Goal: Task Accomplishment & Management: Complete application form

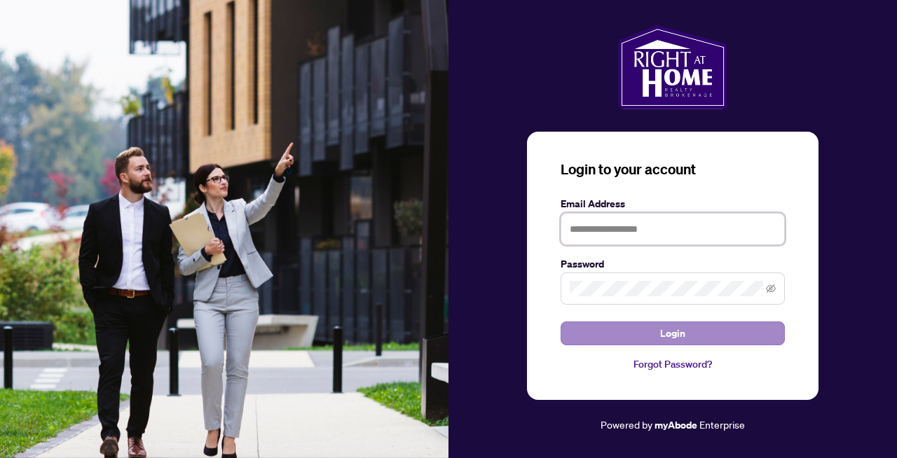
type input "**********"
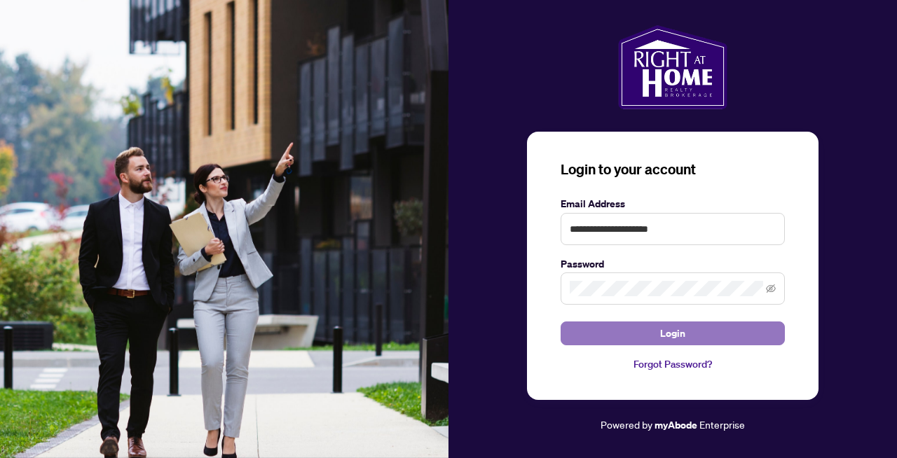
click at [688, 338] on button "Login" at bounding box center [673, 334] width 224 height 24
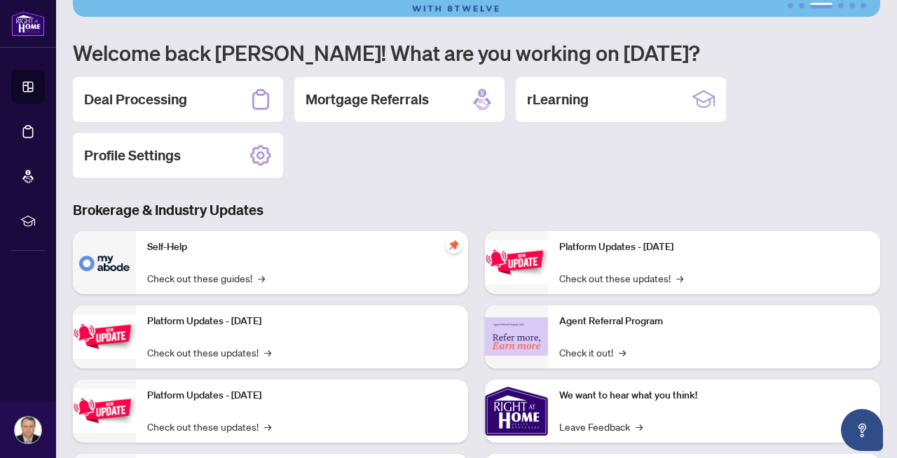
scroll to position [90, 0]
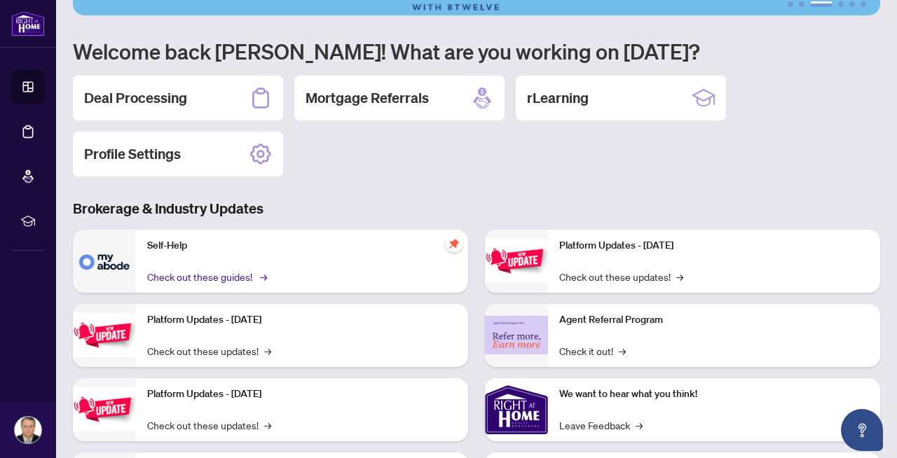
click at [184, 277] on link "Check out these guides! →" at bounding box center [206, 276] width 118 height 15
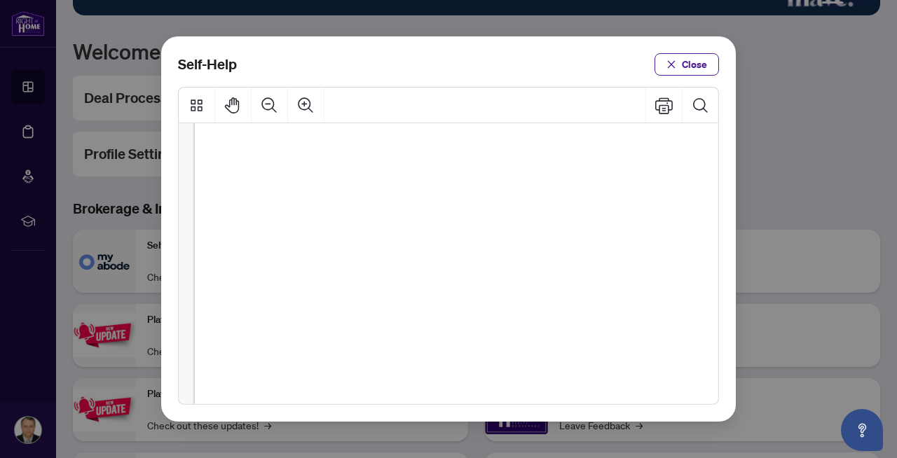
scroll to position [125, 0]
click at [682, 60] on span "Close" at bounding box center [694, 64] width 25 height 22
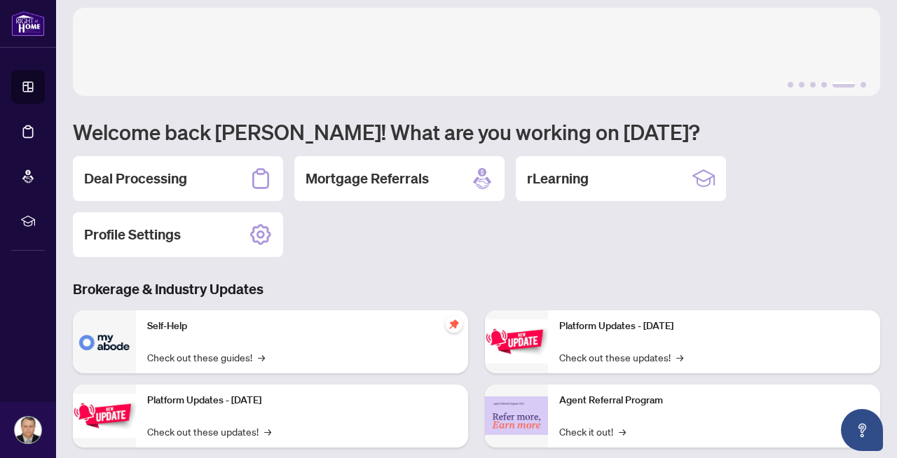
scroll to position [0, 0]
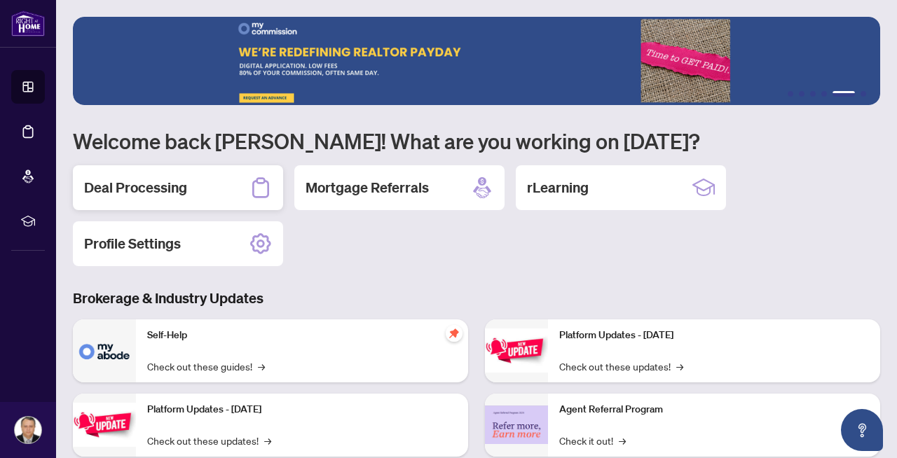
click at [146, 194] on h2 "Deal Processing" at bounding box center [135, 188] width 103 height 20
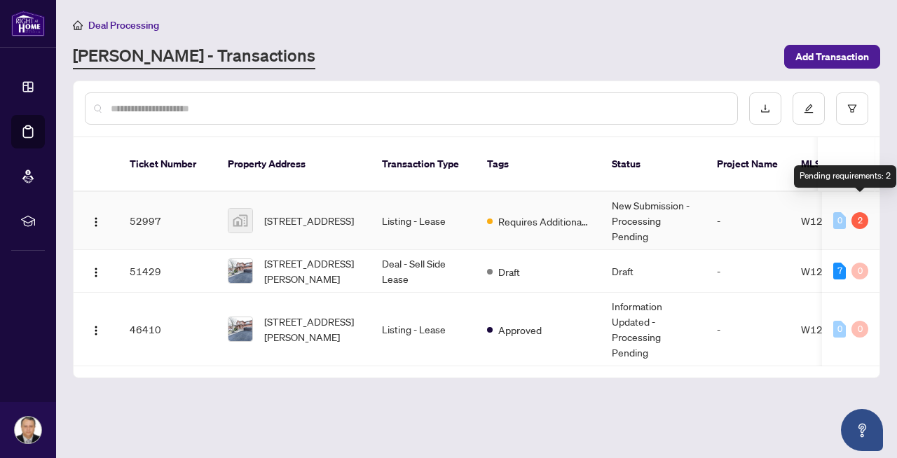
click at [863, 212] on div "2" at bounding box center [859, 220] width 17 height 17
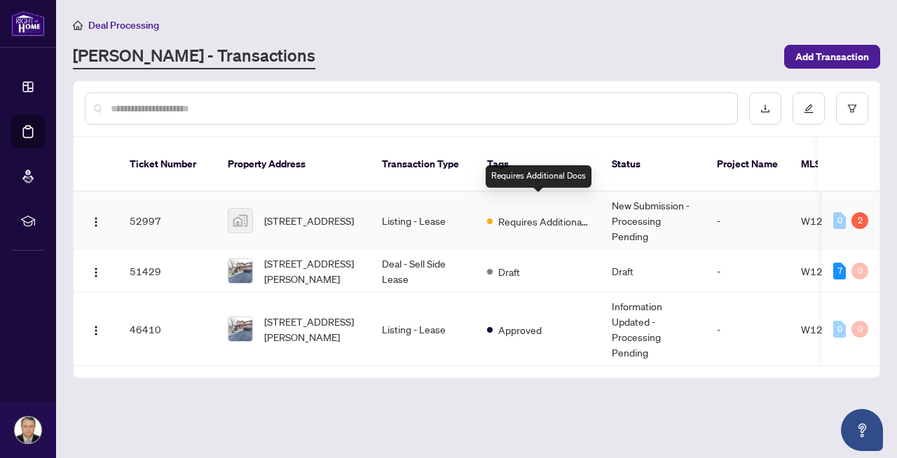
click at [521, 214] on span "Requires Additional Docs" at bounding box center [543, 221] width 91 height 15
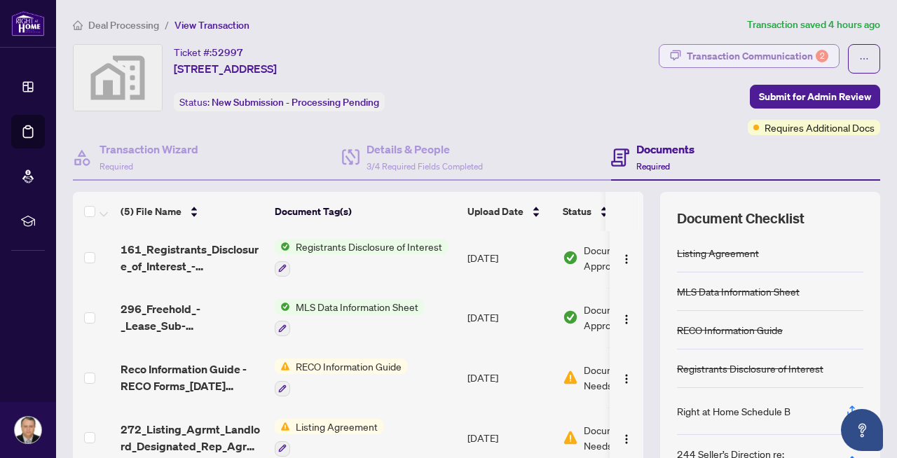
click at [715, 57] on div "Transaction Communication 2" at bounding box center [758, 56] width 142 height 22
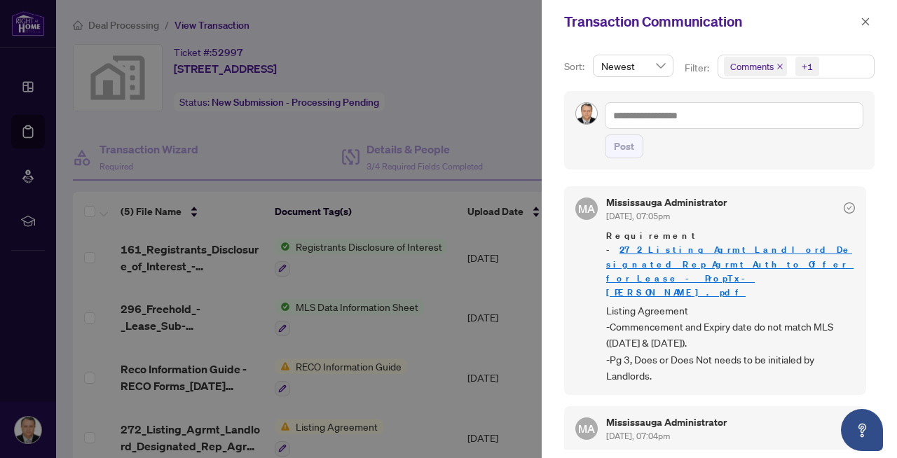
click at [696, 263] on link "272_Listing_Agrmt_Landlord_Designated_Rep_Agrmt_Auth_to_Offer_for_Lease_-_PropT…" at bounding box center [729, 271] width 247 height 54
click at [416, 321] on div at bounding box center [448, 229] width 897 height 458
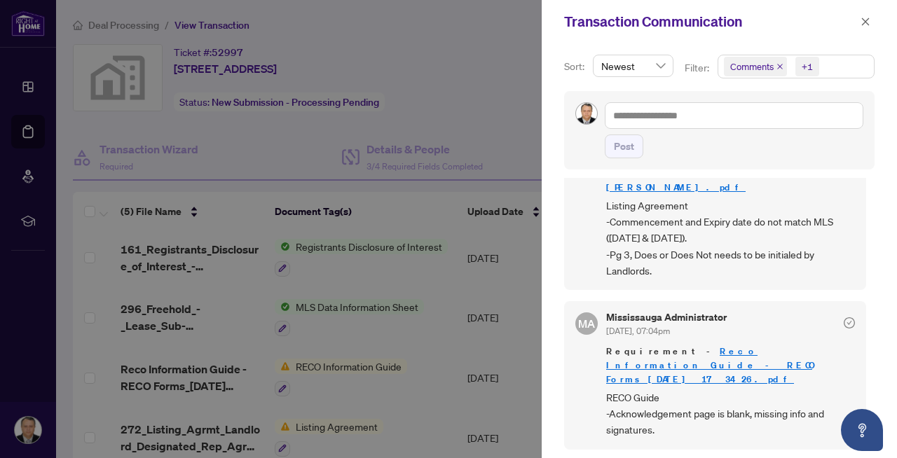
scroll to position [107, 0]
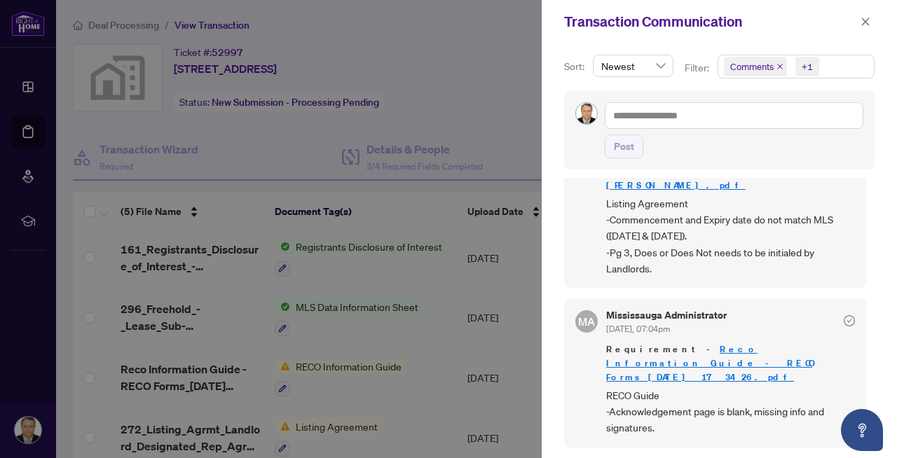
click at [686, 343] on link "Reco Information Guide - RECO Forms_[DATE] 17_34_26.pdf" at bounding box center [709, 363] width 206 height 40
click at [449, 209] on div at bounding box center [448, 229] width 897 height 458
click at [383, 373] on div at bounding box center [448, 229] width 897 height 458
click at [380, 311] on div at bounding box center [448, 229] width 897 height 458
click at [323, 392] on div at bounding box center [448, 229] width 897 height 458
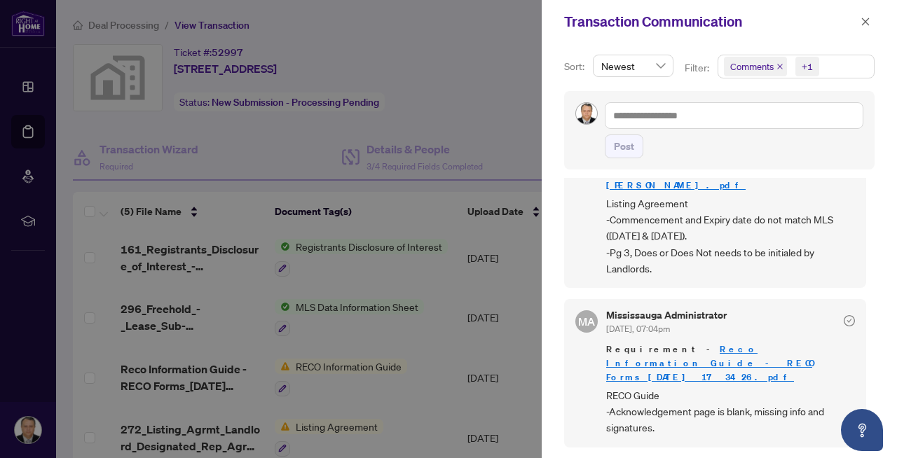
click at [319, 371] on div at bounding box center [448, 229] width 897 height 458
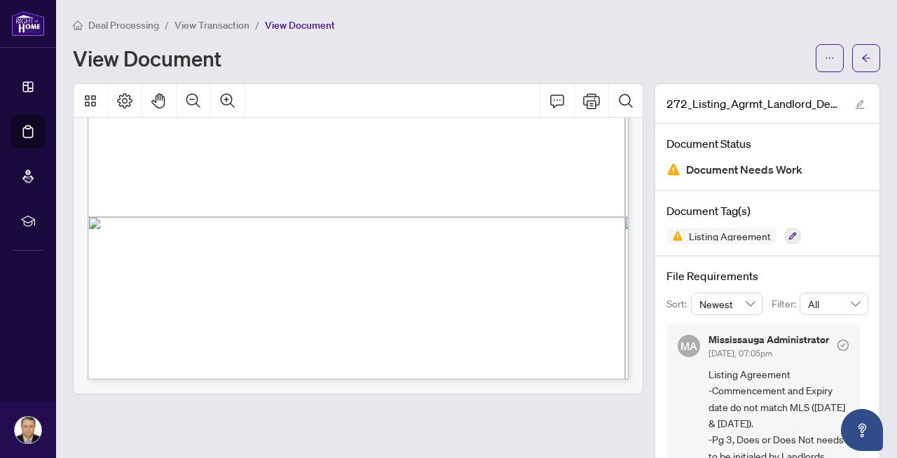
scroll to position [45, 0]
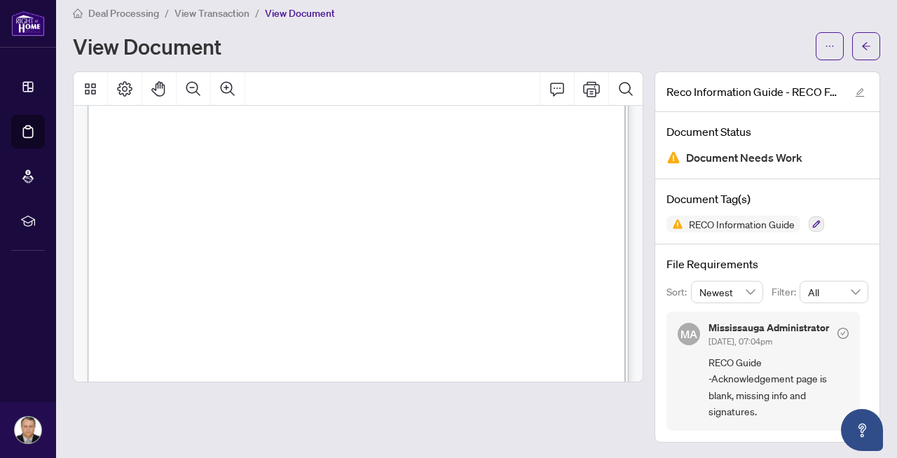
scroll to position [8718, 0]
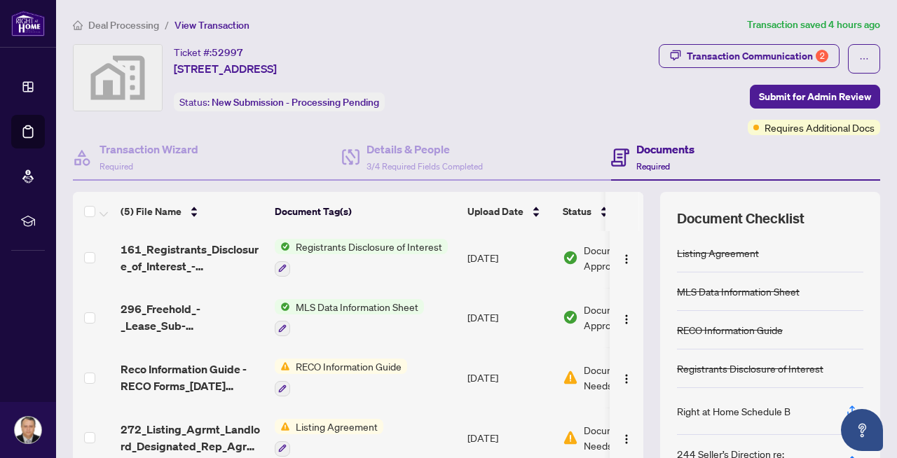
click at [316, 364] on span "RECO Information Guide" at bounding box center [348, 366] width 117 height 15
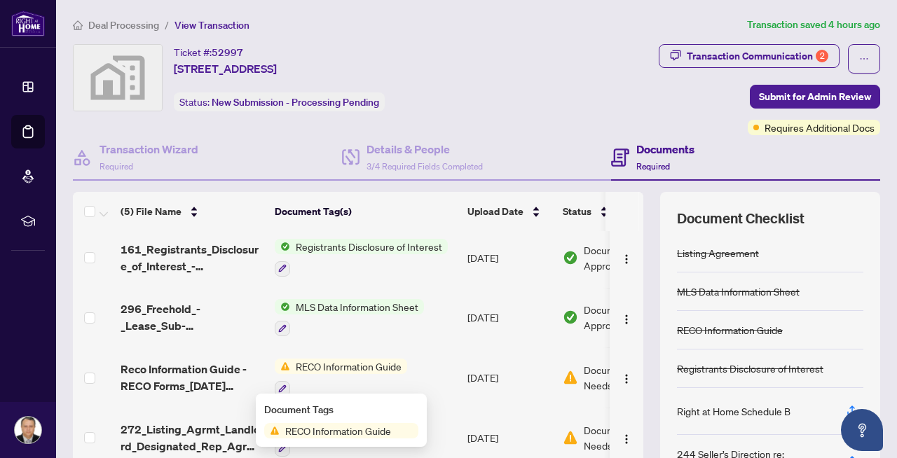
scroll to position [65, 0]
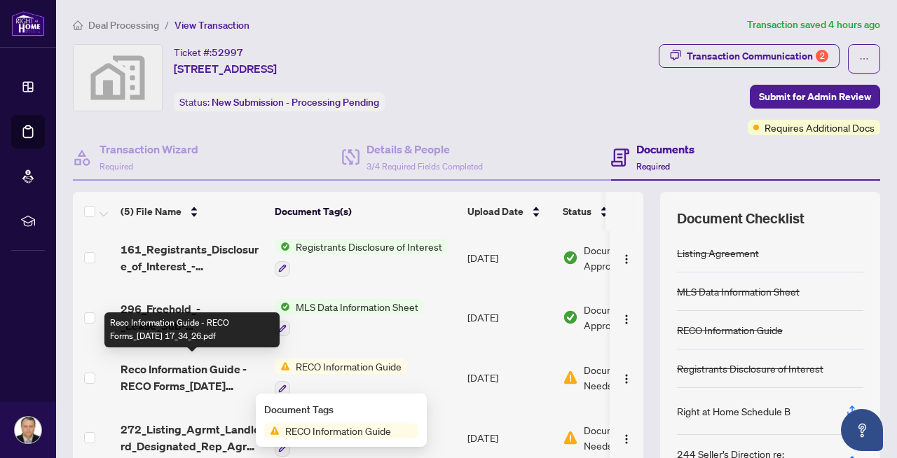
click at [177, 381] on span "Reco Information Guide - RECO Forms_[DATE] 17_34_26.pdf" at bounding box center [192, 378] width 143 height 34
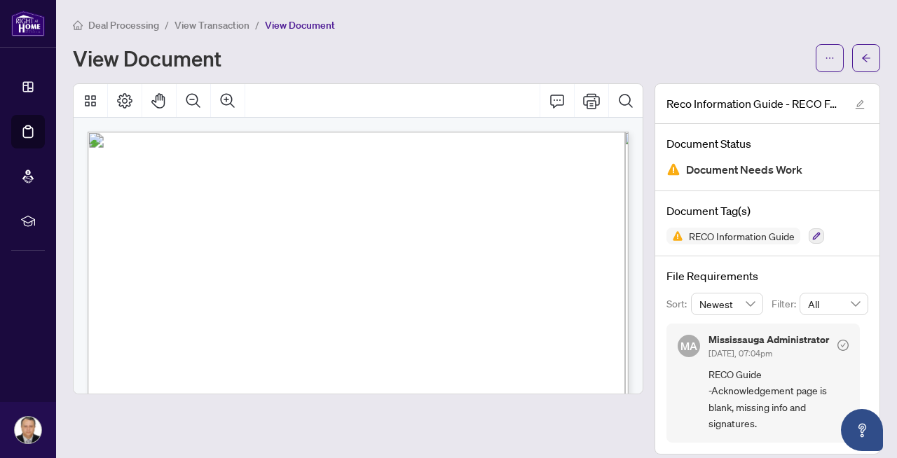
scroll to position [12, 0]
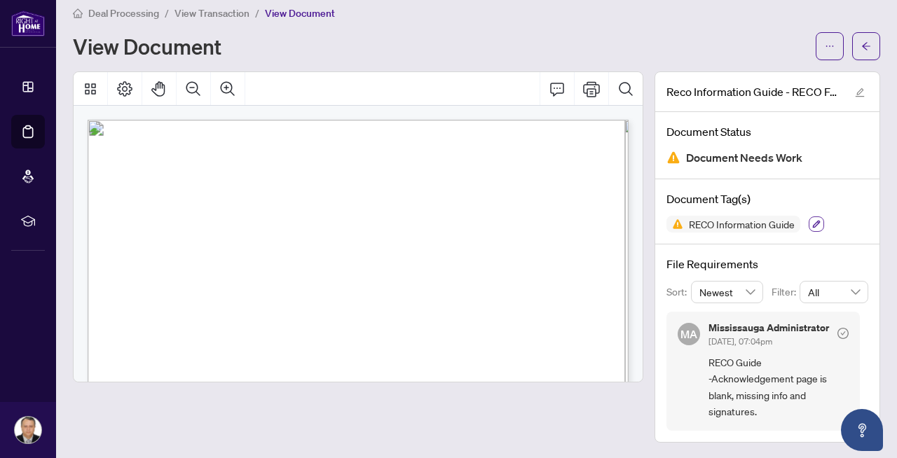
click at [816, 221] on icon "button" at bounding box center [816, 224] width 8 height 8
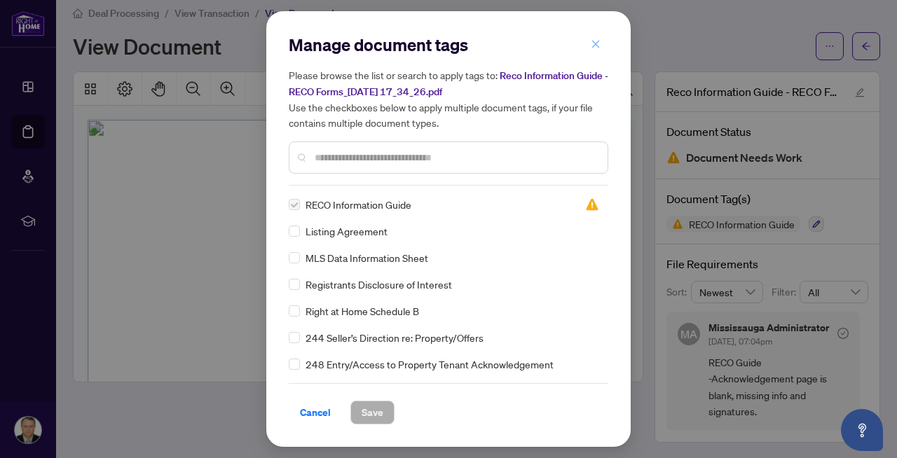
click at [594, 41] on icon "close" at bounding box center [596, 44] width 10 height 10
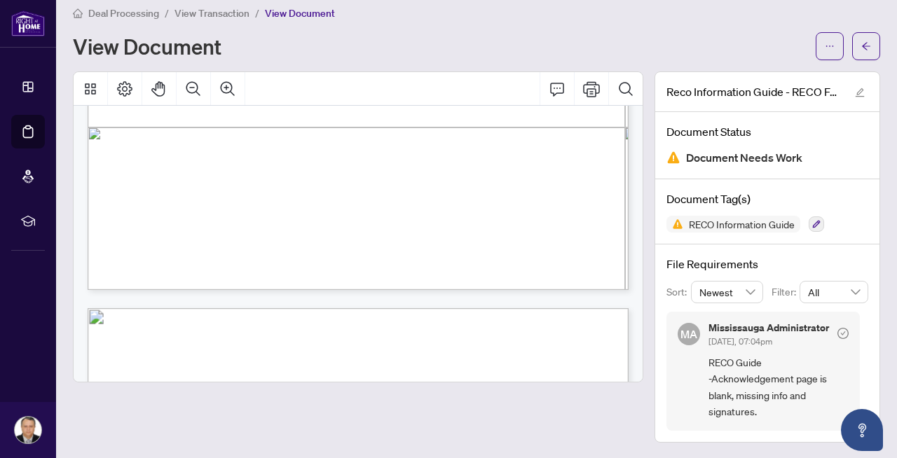
scroll to position [1264, 0]
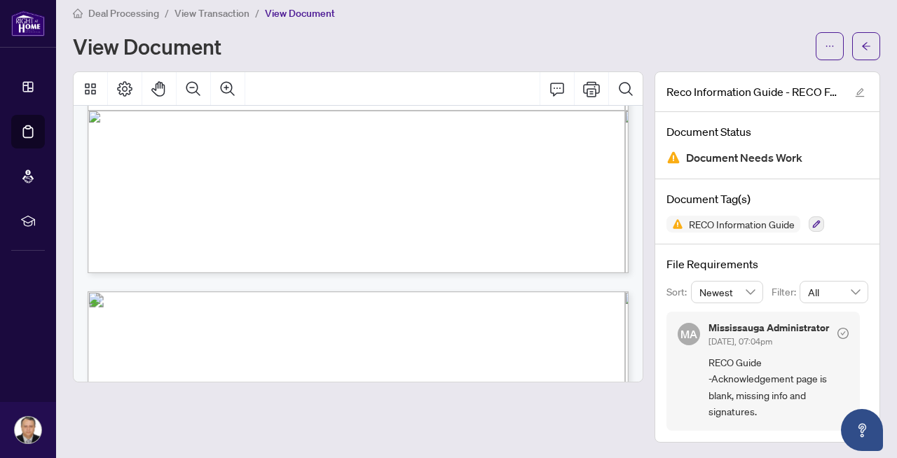
click at [228, 12] on span "View Transaction" at bounding box center [211, 13] width 75 height 13
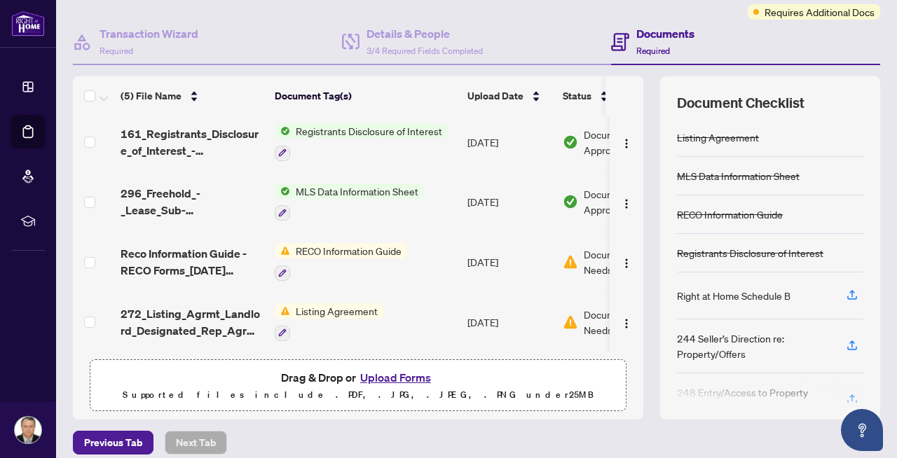
scroll to position [128, 0]
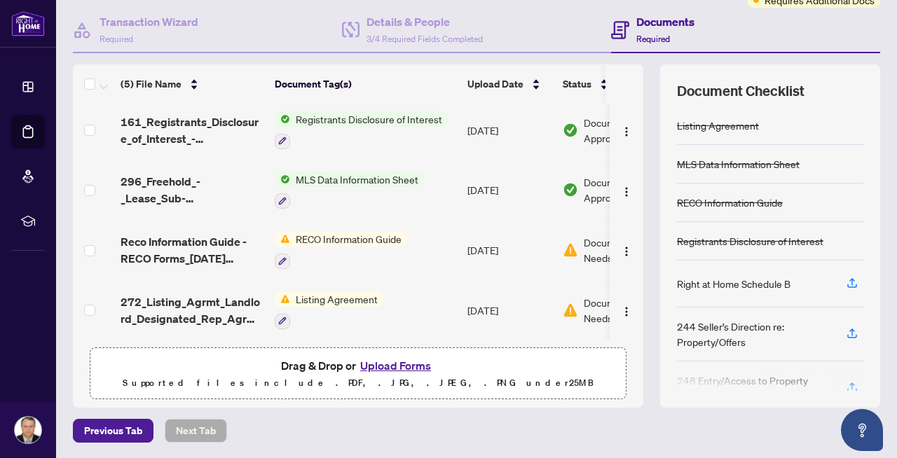
click at [391, 365] on button "Upload Forms" at bounding box center [395, 366] width 79 height 18
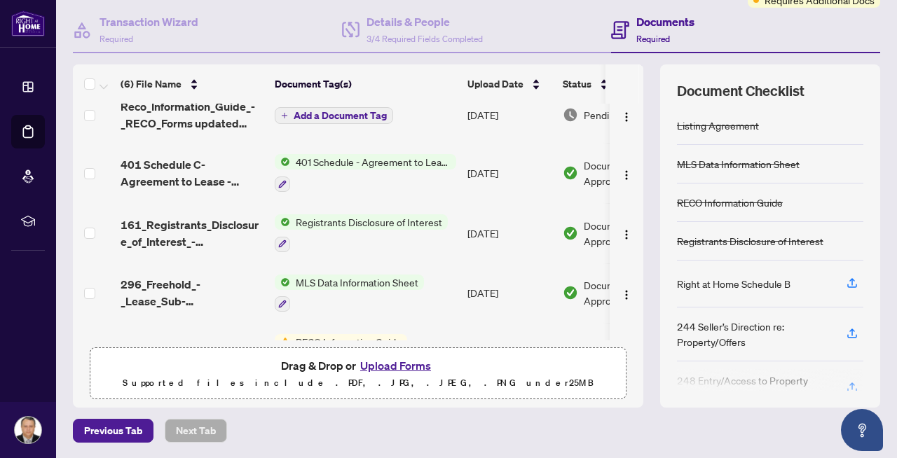
scroll to position [0, 0]
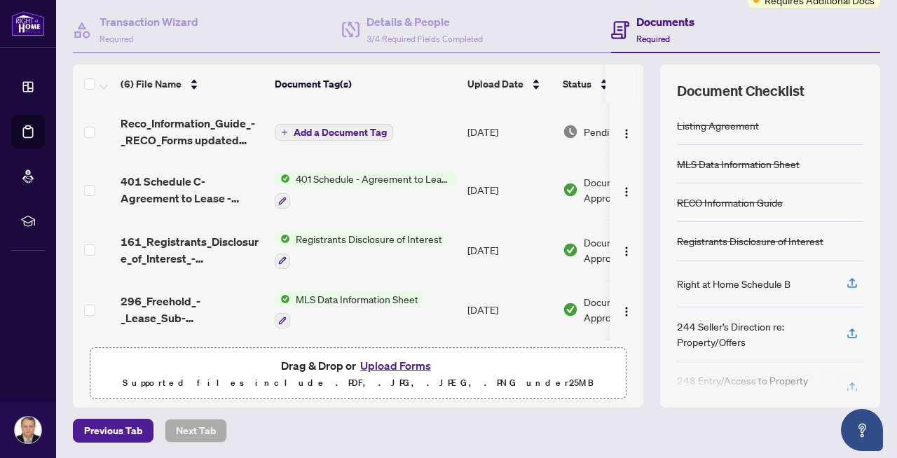
click at [285, 130] on icon "plus" at bounding box center [284, 132] width 7 height 7
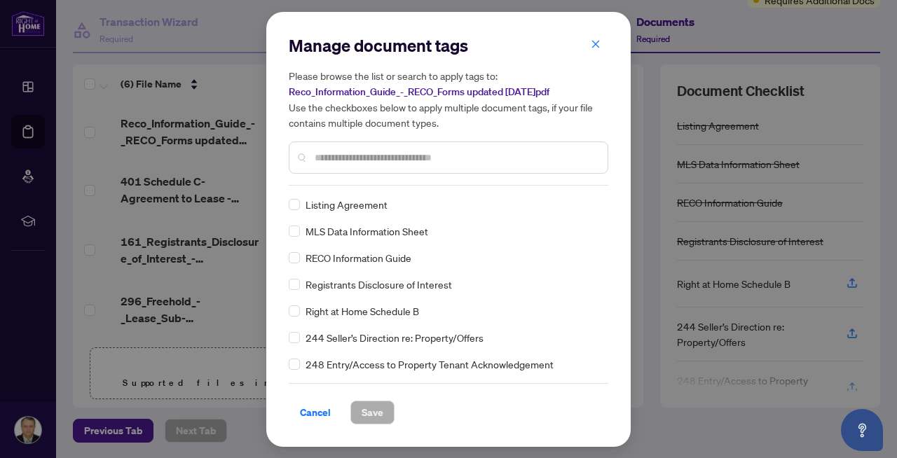
click at [327, 255] on span "RECO Information Guide" at bounding box center [358, 257] width 106 height 15
click at [376, 406] on span "Save" at bounding box center [373, 412] width 22 height 22
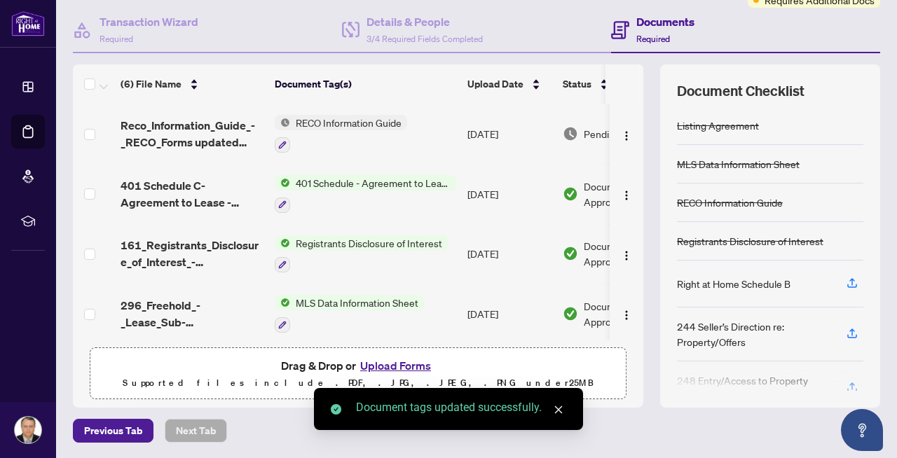
click at [392, 362] on button "Upload Forms" at bounding box center [395, 366] width 79 height 18
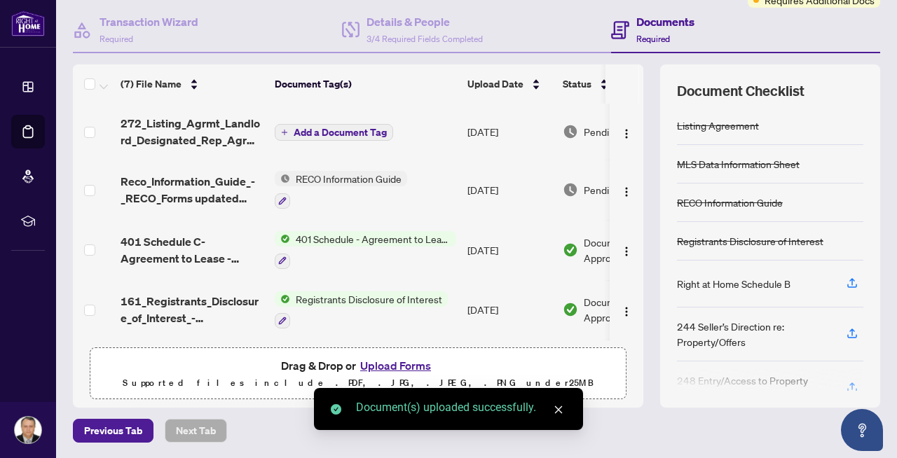
click at [286, 129] on icon "plus" at bounding box center [284, 132] width 7 height 7
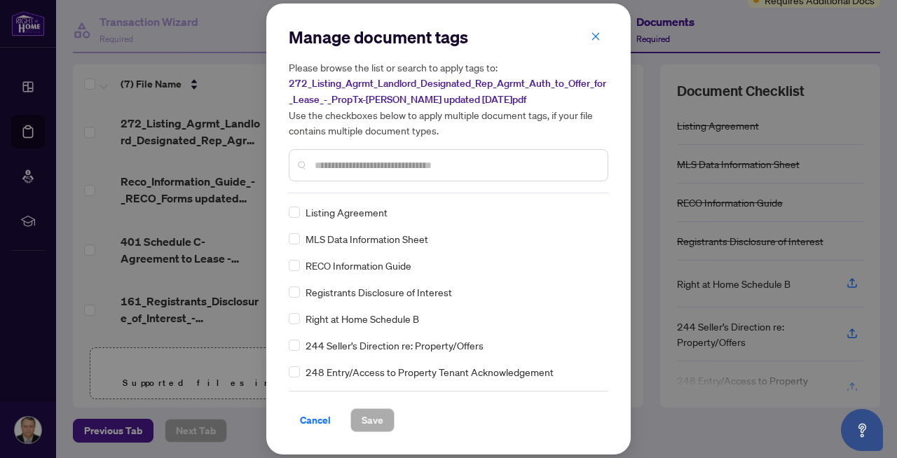
click at [332, 210] on span "Listing Agreement" at bounding box center [346, 212] width 82 height 15
click at [378, 418] on span "Save" at bounding box center [373, 420] width 22 height 22
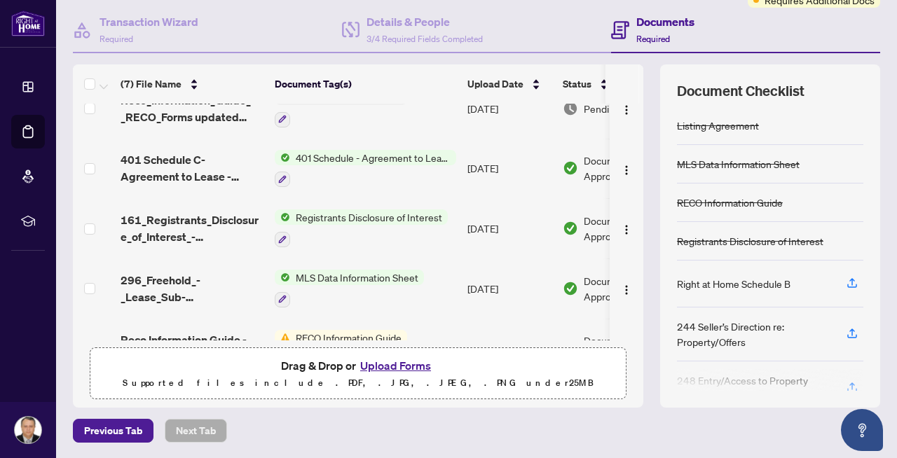
scroll to position [184, 0]
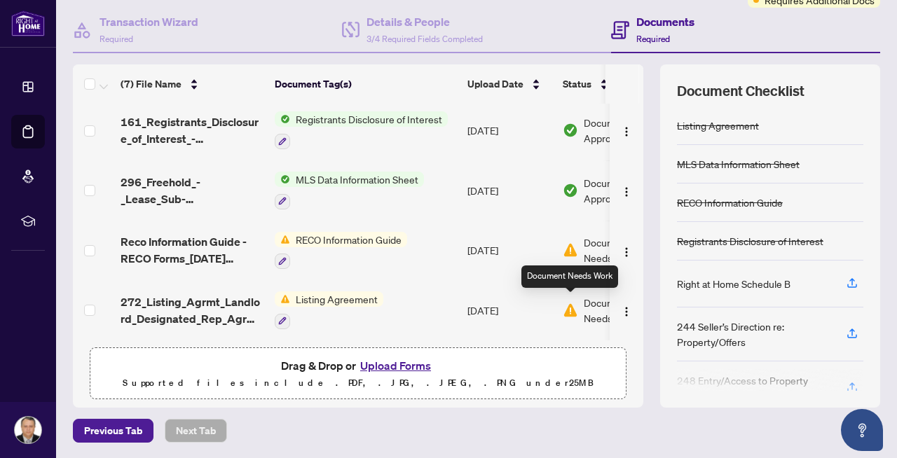
click at [567, 308] on img at bounding box center [570, 310] width 15 height 15
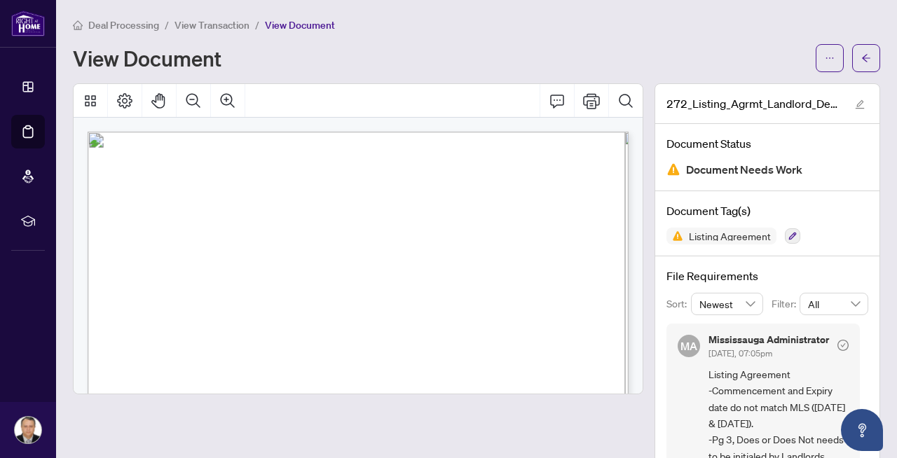
scroll to position [45, 0]
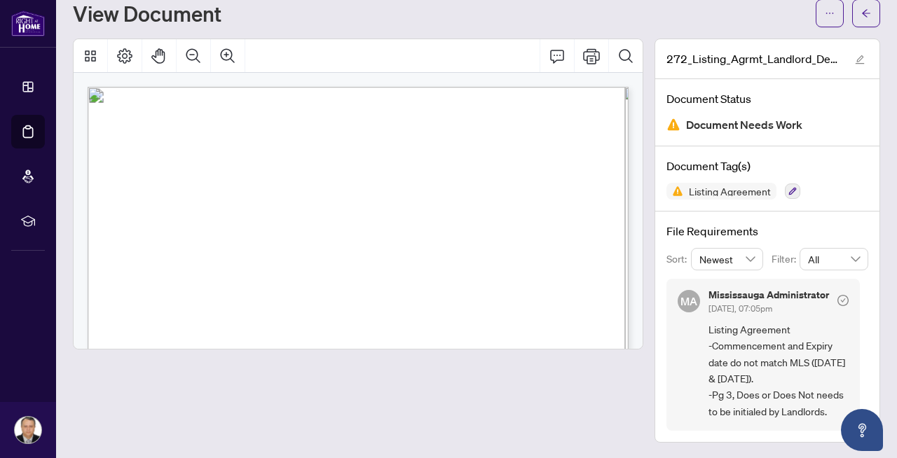
click at [844, 301] on icon "check-circle" at bounding box center [842, 300] width 11 height 11
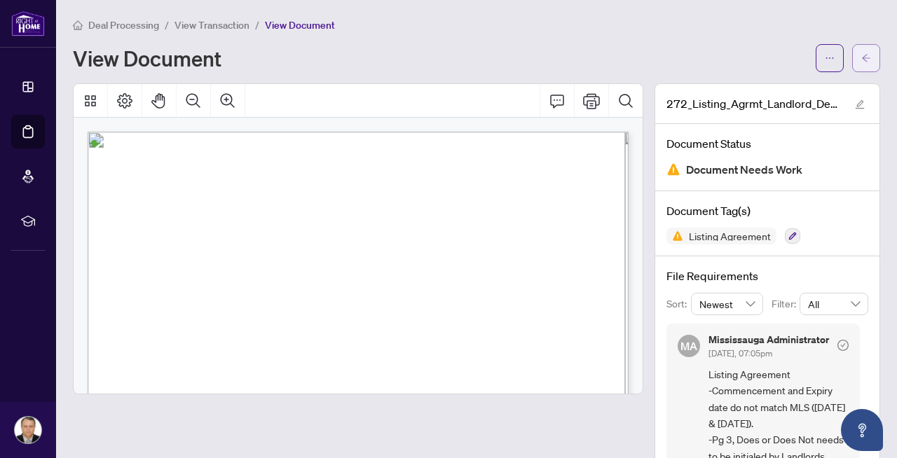
click at [873, 62] on button "button" at bounding box center [866, 58] width 28 height 28
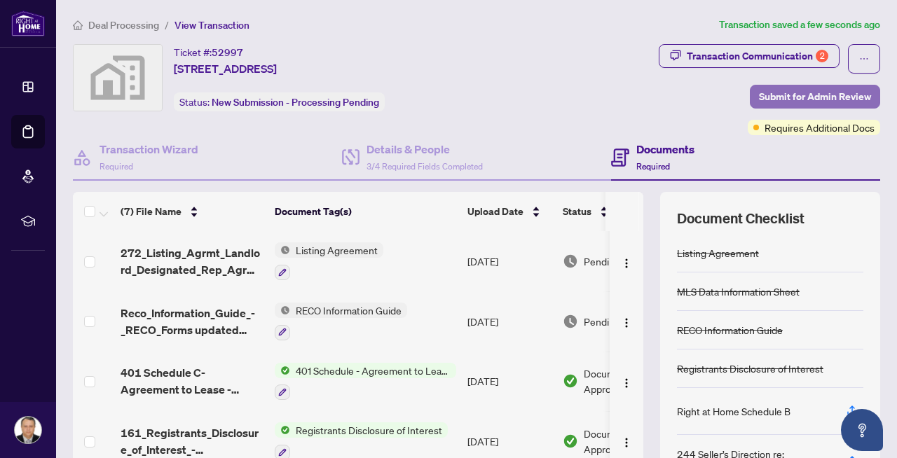
click at [822, 97] on span "Submit for Admin Review" at bounding box center [815, 96] width 112 height 22
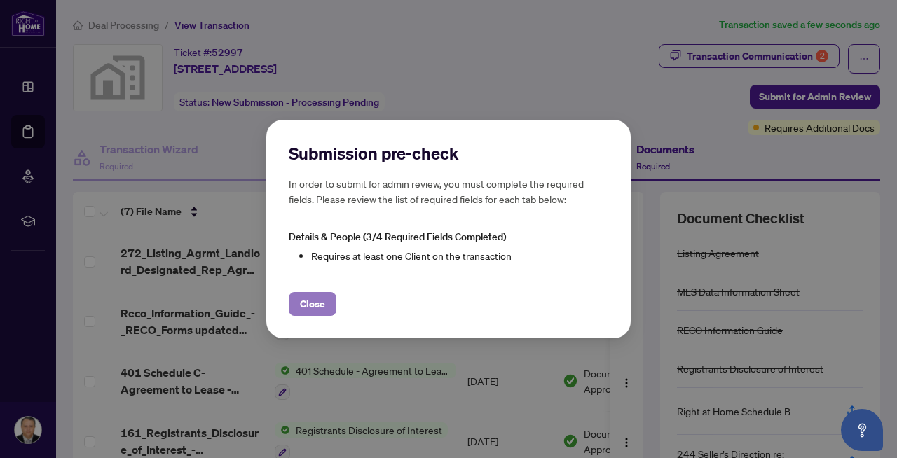
click at [317, 298] on span "Close" at bounding box center [312, 304] width 25 height 22
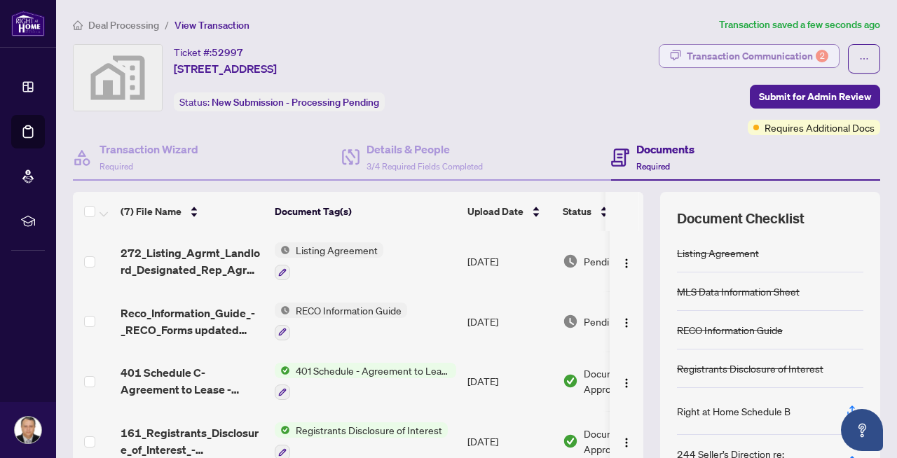
click at [740, 55] on div "Transaction Communication 2" at bounding box center [758, 56] width 142 height 22
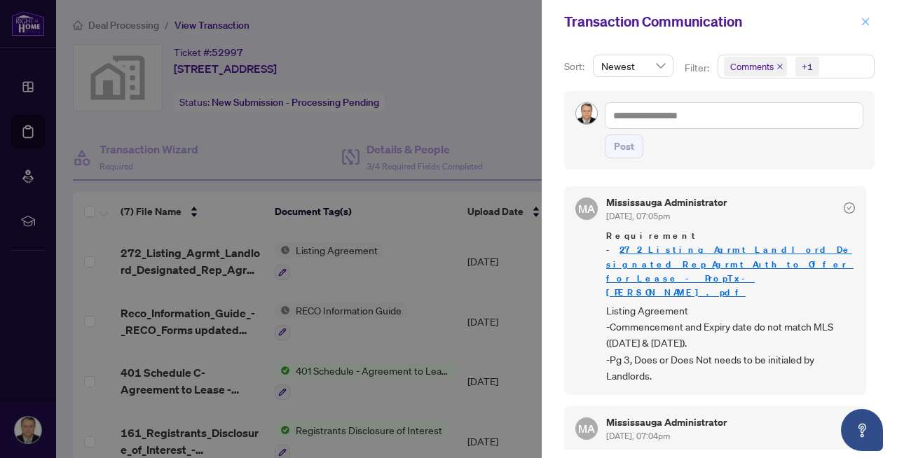
click at [864, 24] on icon "close" at bounding box center [865, 22] width 10 height 10
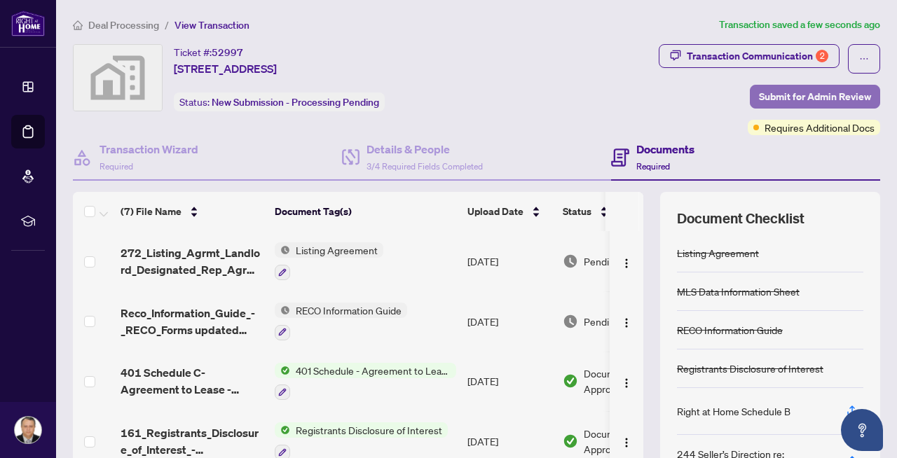
click at [781, 94] on span "Submit for Admin Review" at bounding box center [815, 96] width 112 height 22
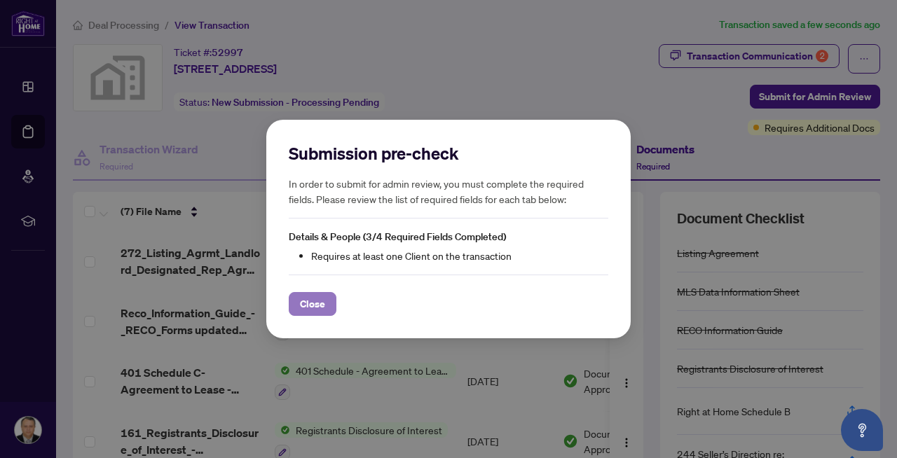
click at [325, 305] on button "Close" at bounding box center [313, 304] width 48 height 24
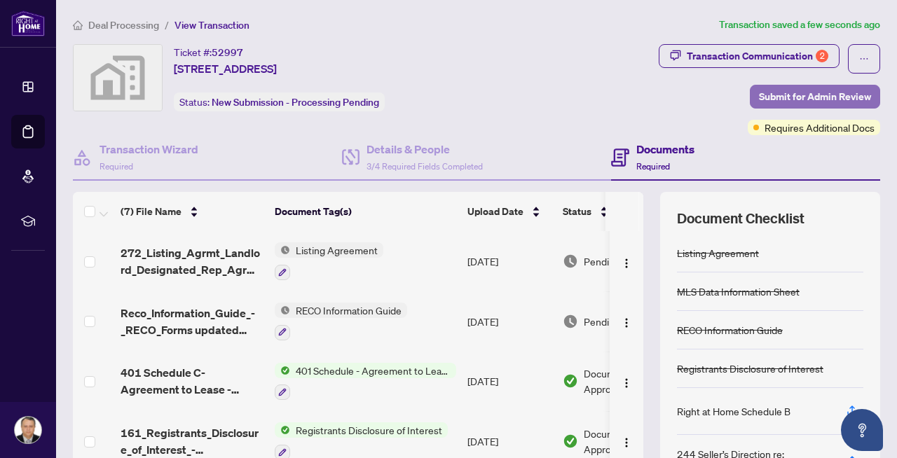
click at [781, 95] on span "Submit for Admin Review" at bounding box center [815, 96] width 112 height 22
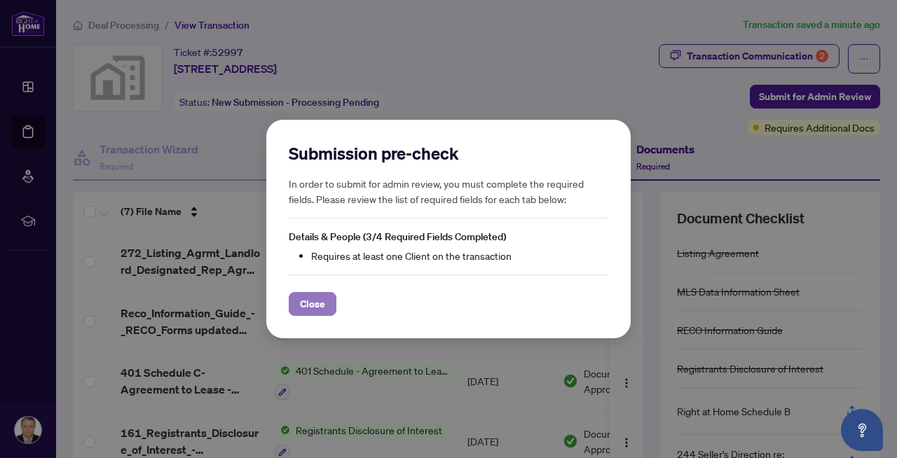
click at [313, 301] on span "Close" at bounding box center [312, 304] width 25 height 22
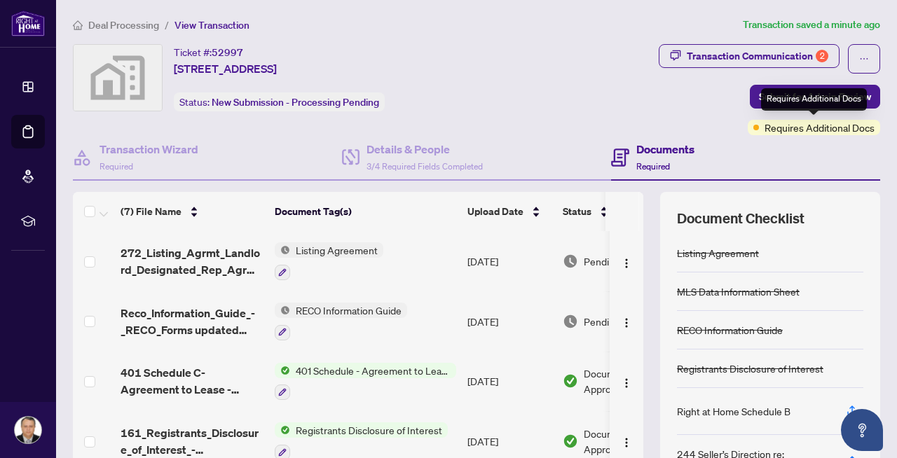
click at [799, 130] on span "Requires Additional Docs" at bounding box center [819, 127] width 110 height 15
click at [768, 132] on span "Requires Additional Docs" at bounding box center [819, 127] width 110 height 15
click at [760, 149] on div "Documents Required" at bounding box center [745, 158] width 269 height 46
click at [690, 115] on div "Transaction Communication 2 Submit for Admin Review Requires Additional Docs" at bounding box center [703, 89] width 356 height 91
click at [779, 95] on span "Submit for Admin Review" at bounding box center [815, 96] width 112 height 22
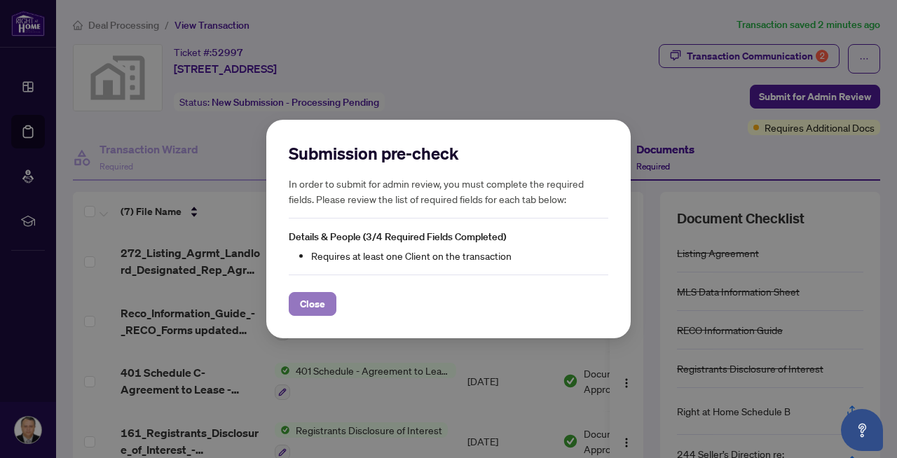
click at [310, 304] on span "Close" at bounding box center [312, 304] width 25 height 22
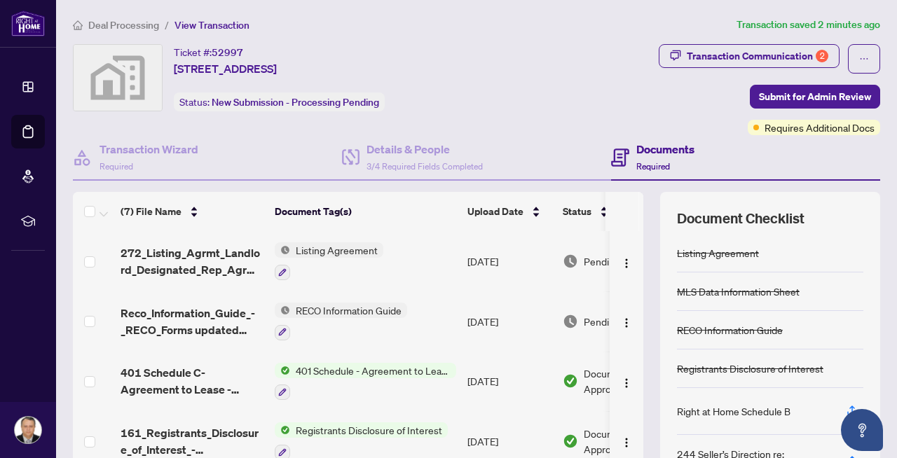
click at [659, 161] on span "Required" at bounding box center [653, 166] width 34 height 11
click at [655, 142] on h4 "Documents" at bounding box center [665, 149] width 58 height 17
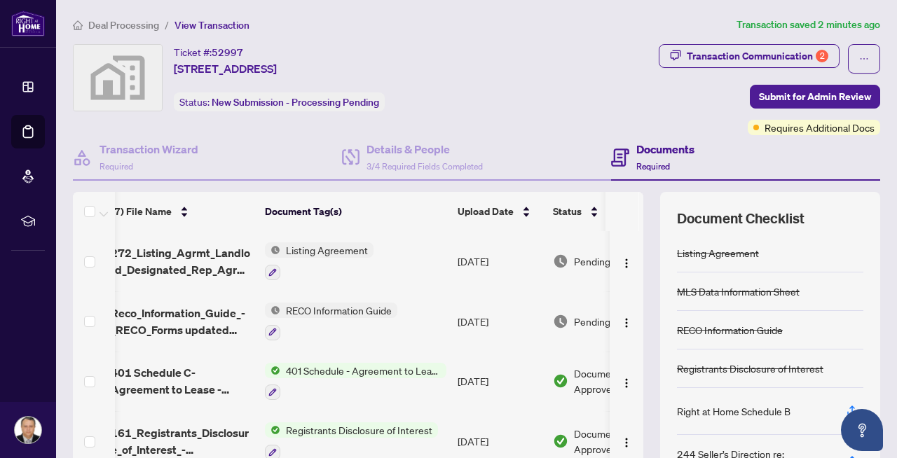
click at [645, 157] on div "Documents Required" at bounding box center [665, 157] width 58 height 33
click at [782, 97] on span "Submit for Admin Review" at bounding box center [815, 96] width 112 height 22
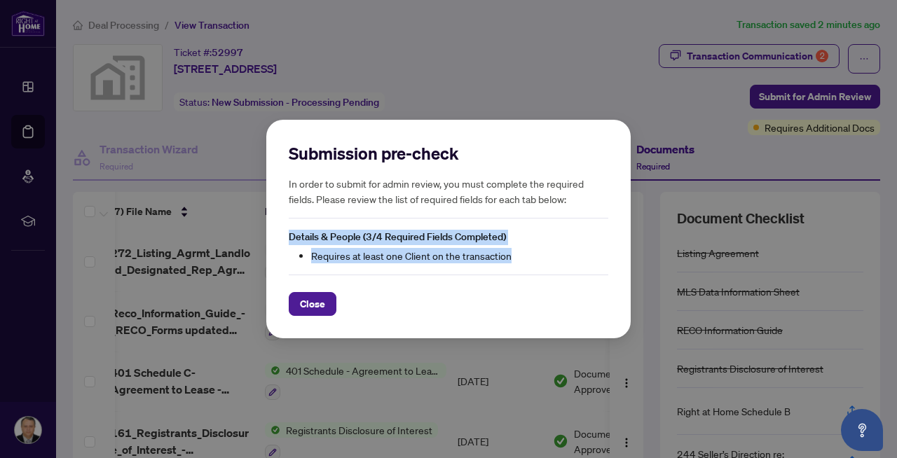
drag, startPoint x: 290, startPoint y: 234, endPoint x: 525, endPoint y: 251, distance: 235.3
click at [525, 251] on div "Details & People (3/4 Required Fields Completed) Requires at least one Client o…" at bounding box center [449, 247] width 320 height 34
click at [525, 251] on li "Requires at least one Client on the transaction" at bounding box center [459, 255] width 297 height 15
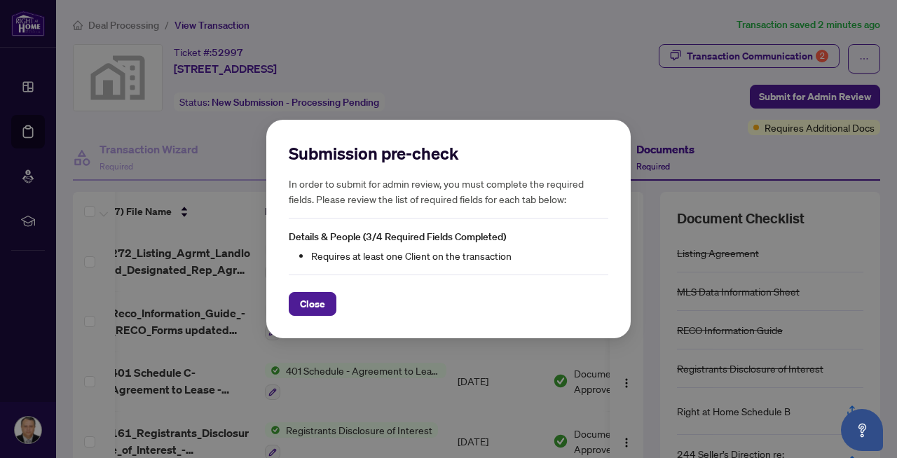
click at [820, 62] on div "Submission pre-check In order to submit for admin review, you must complete the…" at bounding box center [448, 229] width 897 height 458
click at [809, 50] on div "Submission pre-check In order to submit for admin review, you must complete the…" at bounding box center [448, 229] width 897 height 458
click at [314, 300] on span "Close" at bounding box center [312, 304] width 25 height 22
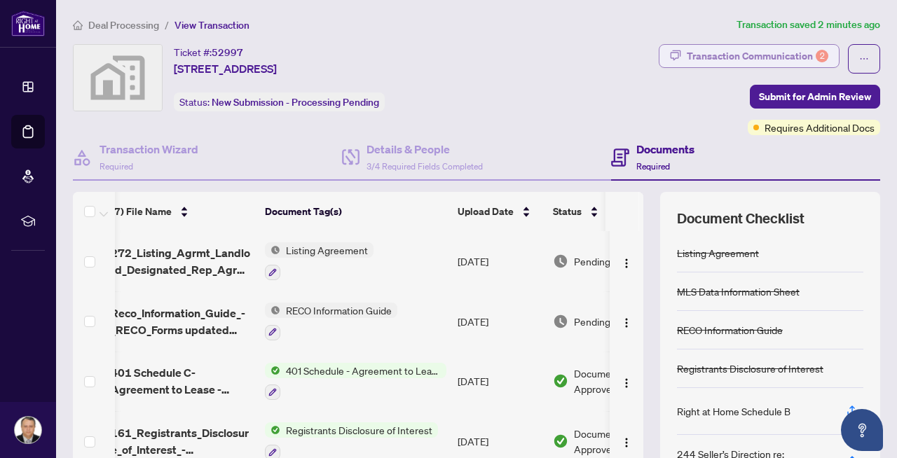
click at [800, 53] on div "Transaction Communication 2" at bounding box center [758, 56] width 142 height 22
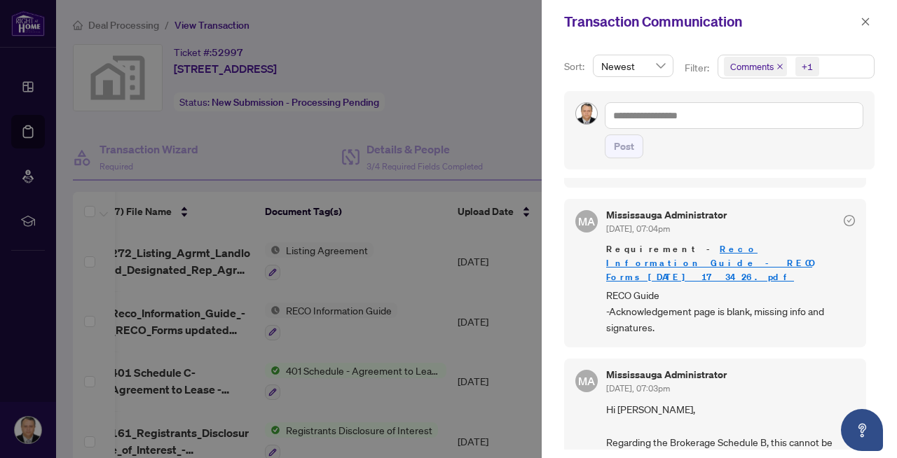
scroll to position [3, 0]
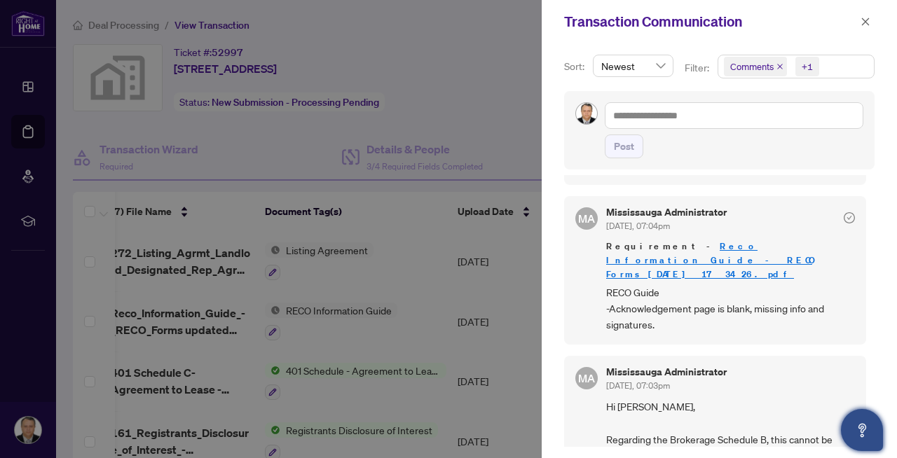
click at [862, 432] on icon "Open asap" at bounding box center [862, 428] width 8 height 10
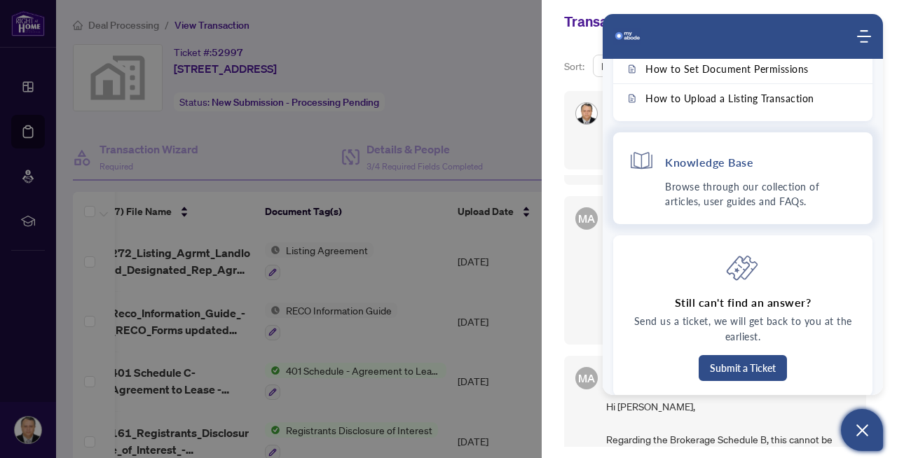
scroll to position [139, 0]
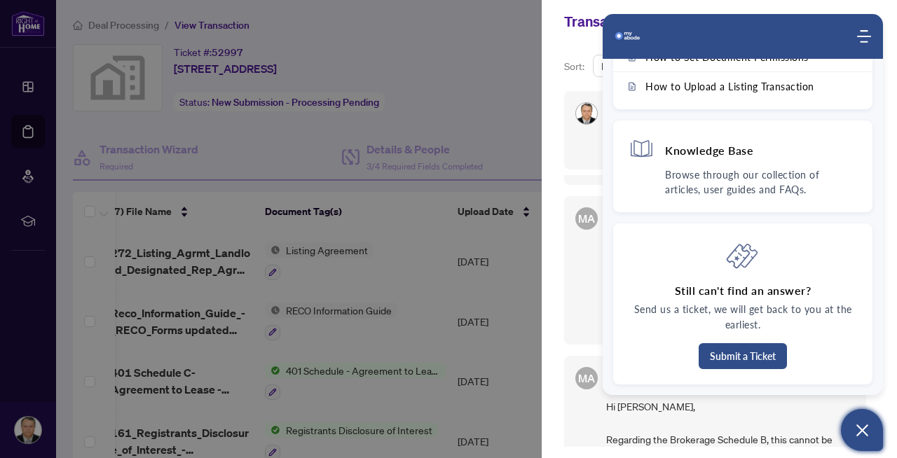
click at [585, 387] on div "MA Mississauga Administrator Sep/18/2025, 07:03pm Hi Maan, Regarding the Broker…" at bounding box center [715, 424] width 302 height 136
click at [860, 433] on icon "Open asap" at bounding box center [862, 431] width 12 height 12
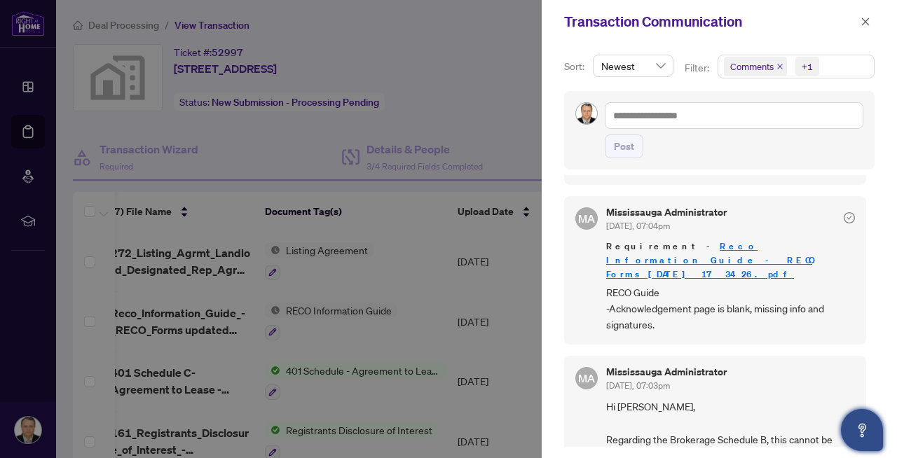
scroll to position [0, 0]
click at [424, 387] on div at bounding box center [448, 229] width 897 height 458
click at [651, 399] on span "Hi Maan, Regarding the Brokerage Schedule B, this cannot be modified. I have re…" at bounding box center [730, 440] width 249 height 82
click at [458, 346] on div at bounding box center [448, 229] width 897 height 458
click at [867, 21] on icon "close" at bounding box center [865, 22] width 10 height 10
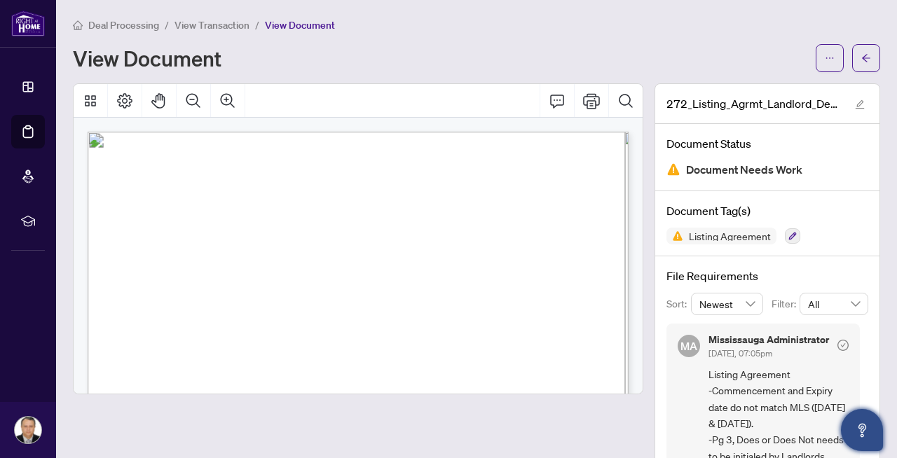
click at [203, 27] on span "View Transaction" at bounding box center [211, 25] width 75 height 13
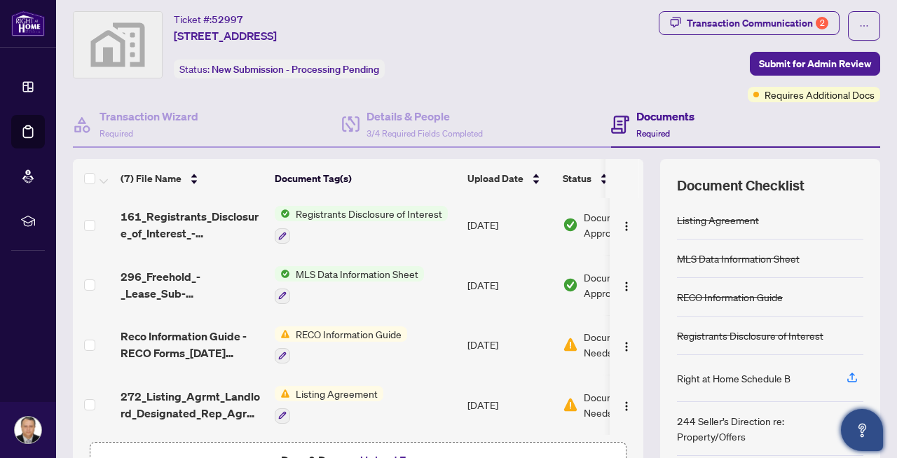
scroll to position [32, 0]
click at [661, 121] on h4 "Documents" at bounding box center [665, 117] width 58 height 17
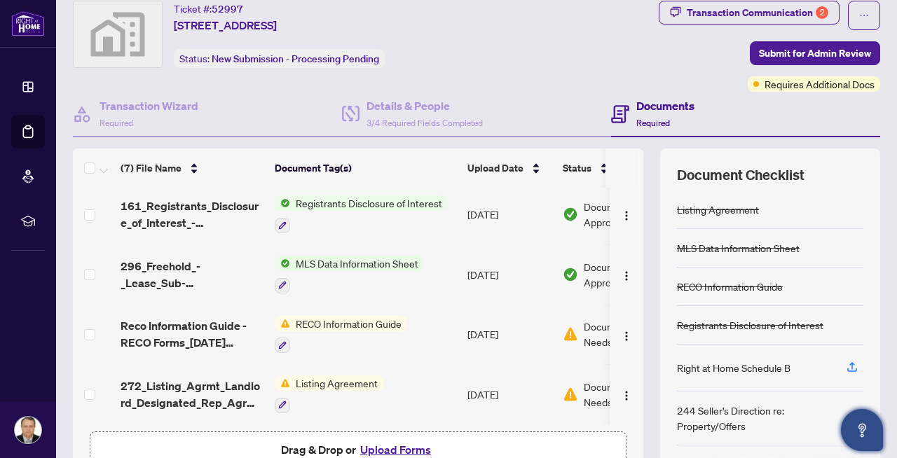
scroll to position [35, 0]
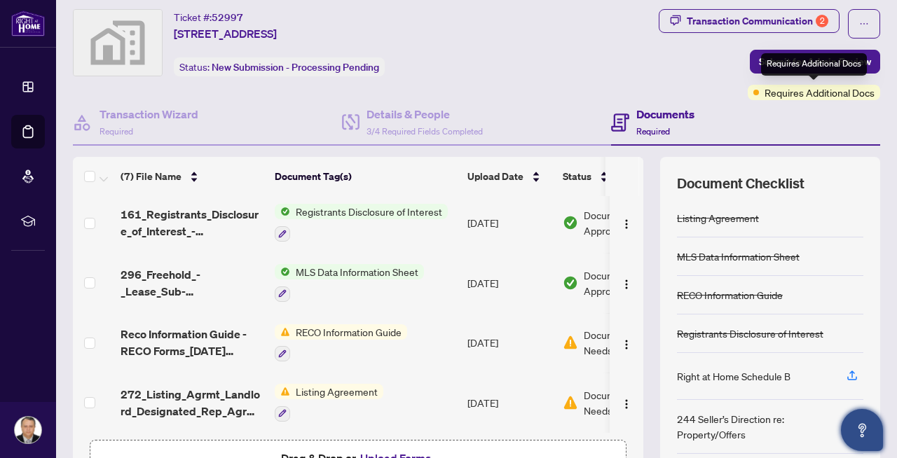
click at [795, 94] on span "Requires Additional Docs" at bounding box center [819, 92] width 110 height 15
click at [650, 121] on h4 "Documents" at bounding box center [665, 114] width 58 height 17
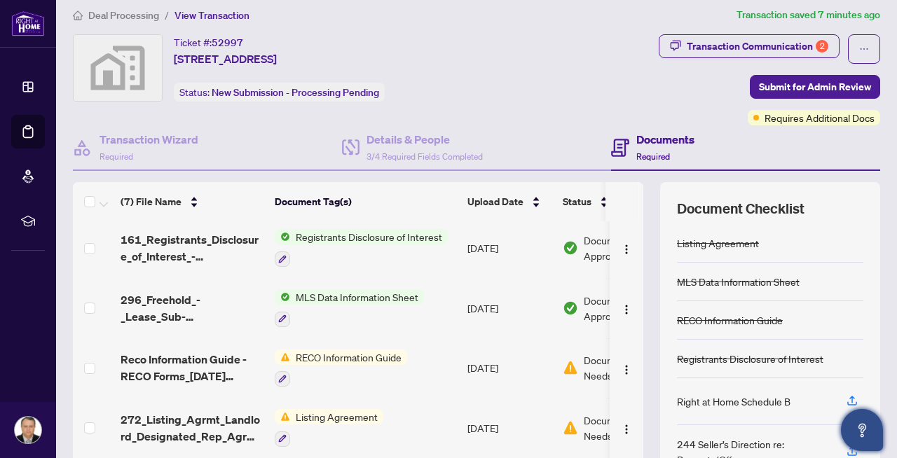
scroll to position [0, 0]
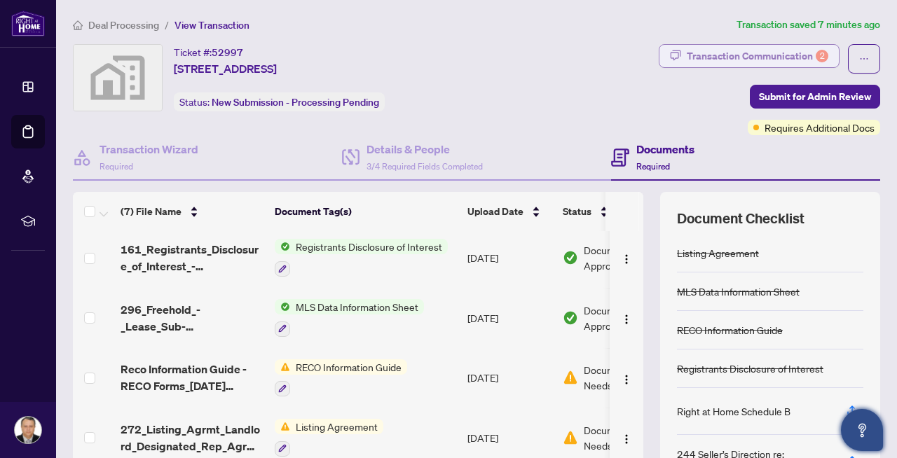
click at [759, 56] on div "Transaction Communication 2" at bounding box center [758, 56] width 142 height 22
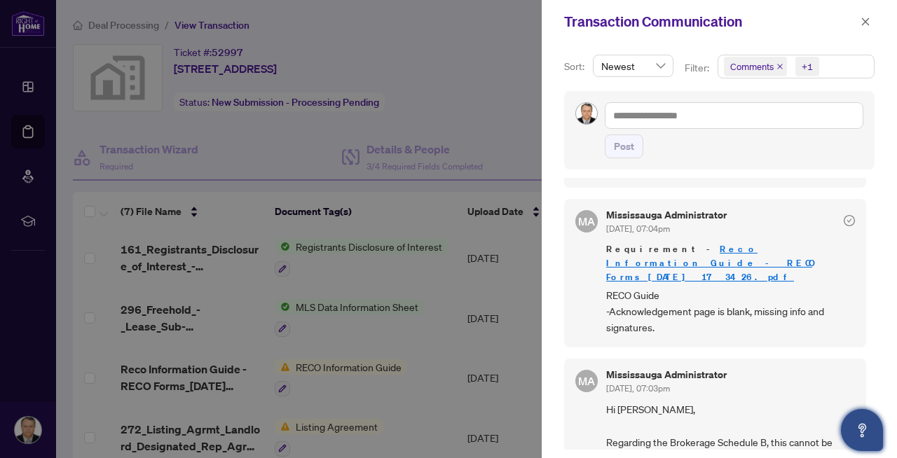
scroll to position [3, 0]
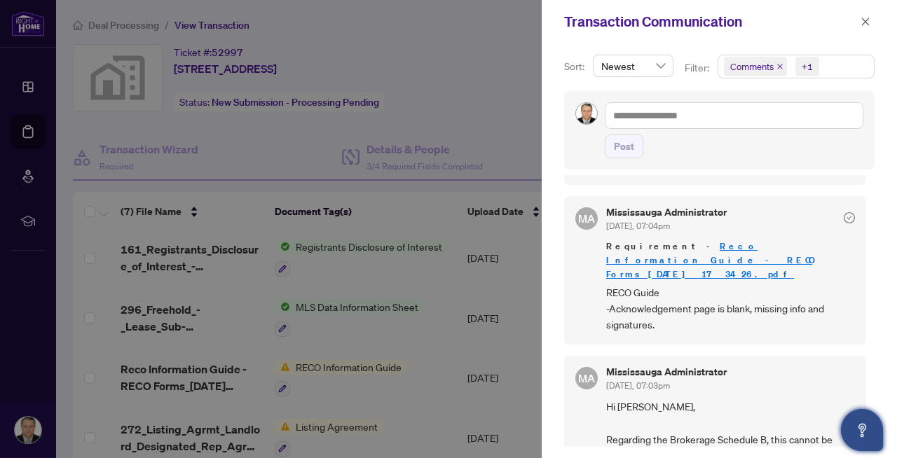
click at [432, 355] on div at bounding box center [448, 229] width 897 height 458
click at [481, 359] on div at bounding box center [448, 229] width 897 height 458
click at [867, 21] on icon "close" at bounding box center [865, 22] width 10 height 10
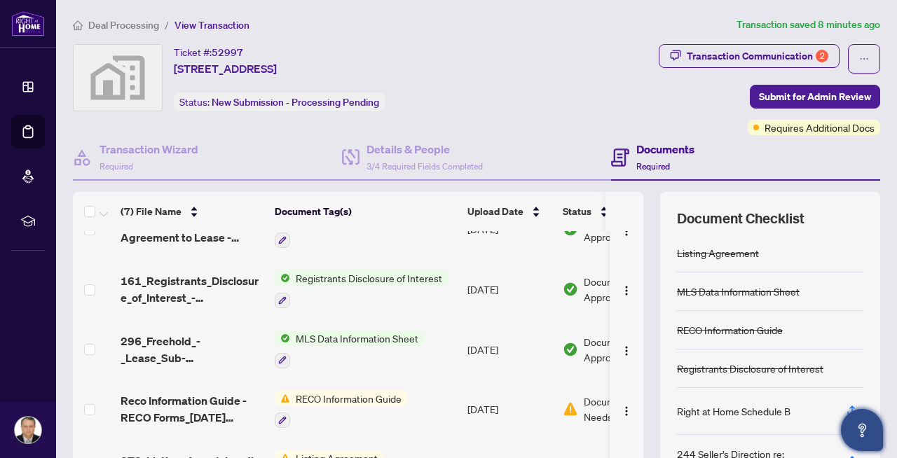
scroll to position [148, 0]
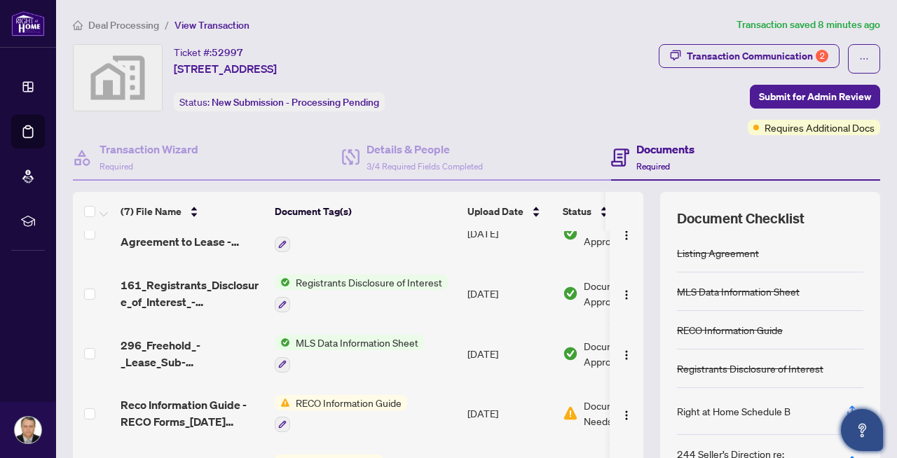
click at [334, 341] on span "MLS Data Information Sheet" at bounding box center [357, 342] width 134 height 15
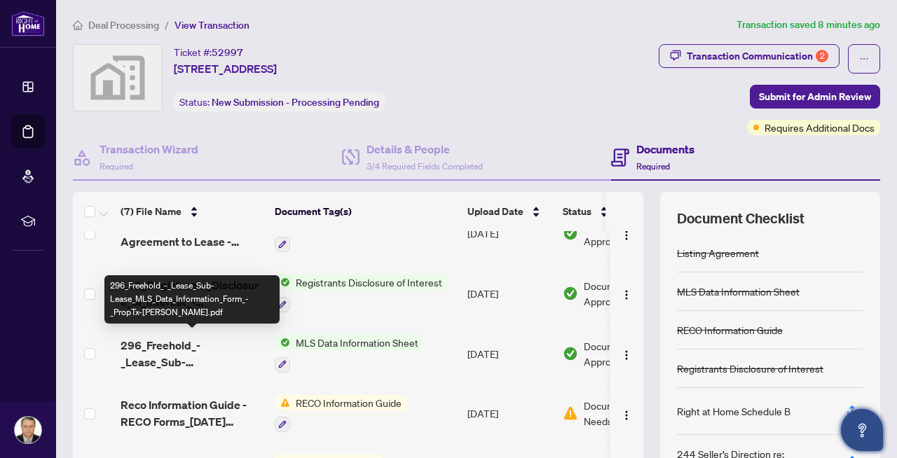
click at [153, 342] on span "296_Freehold_-_Lease_Sub-Lease_MLS_Data_Information_Form_-_PropTx-[PERSON_NAME]…" at bounding box center [192, 354] width 143 height 34
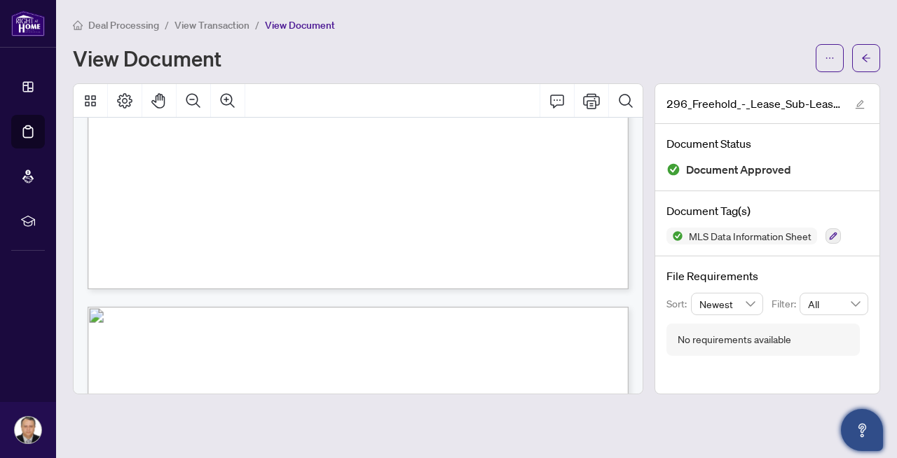
scroll to position [2588, 0]
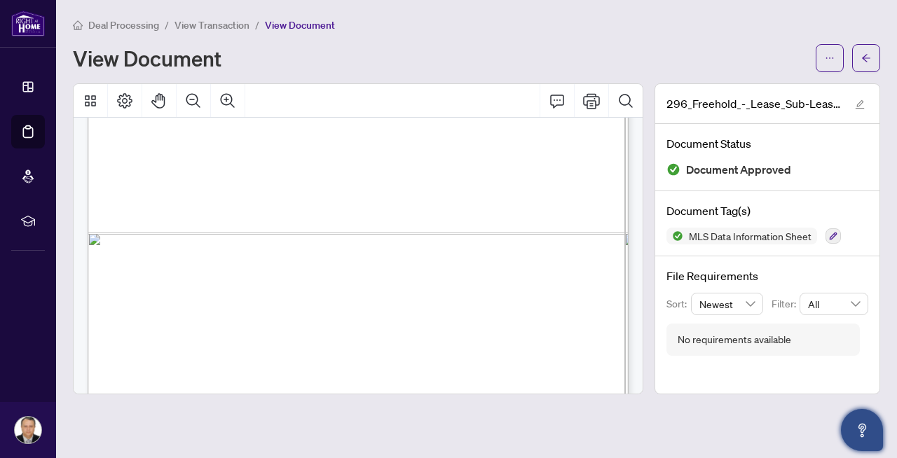
click at [692, 58] on div "View Document" at bounding box center [440, 58] width 734 height 22
click at [235, 24] on span "View Transaction" at bounding box center [211, 25] width 75 height 13
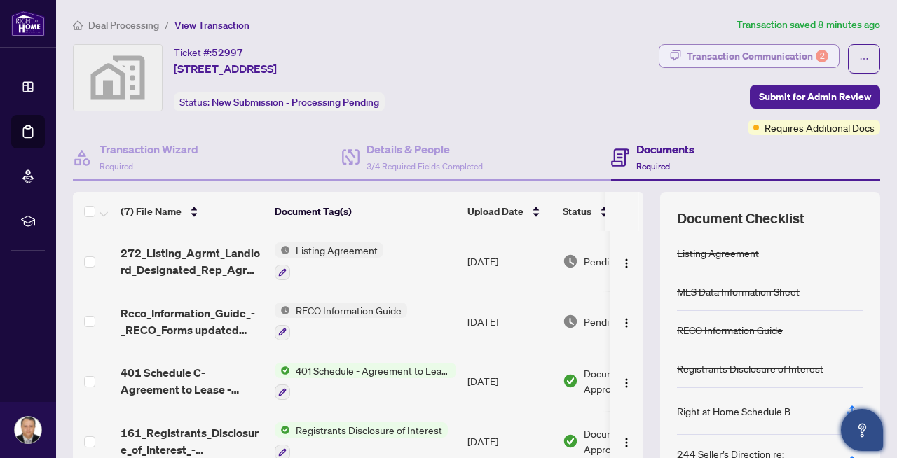
click at [772, 53] on div "Transaction Communication 2" at bounding box center [758, 56] width 142 height 22
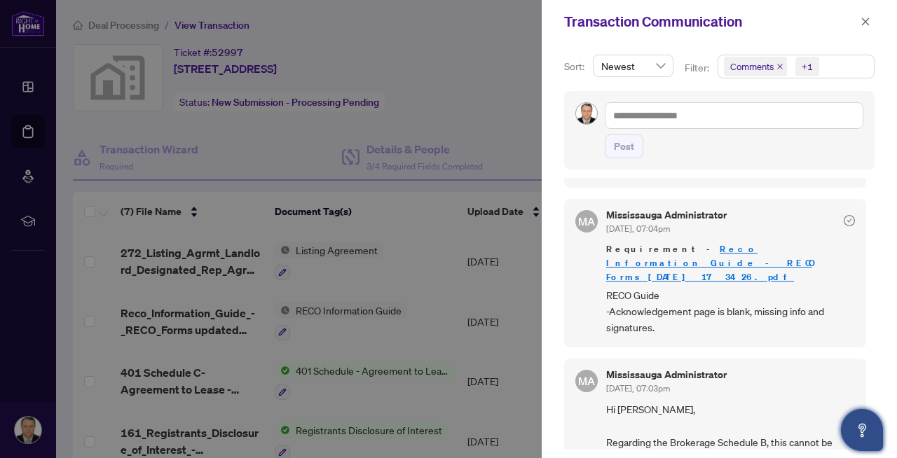
scroll to position [3, 0]
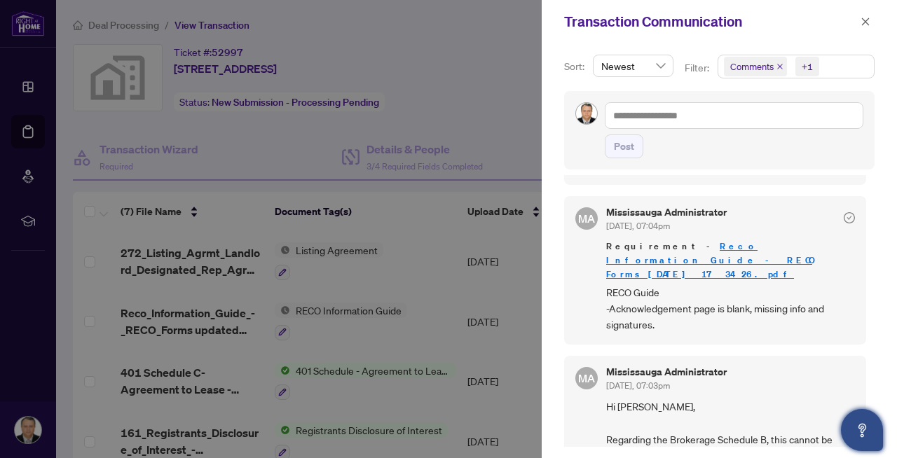
click at [643, 367] on div "Mississauga Administrator Sep/18/2025, 07:03pm" at bounding box center [666, 380] width 121 height 26
click at [631, 399] on span "Hi Maan, Regarding the Brokerage Schedule B, this cannot be modified. I have re…" at bounding box center [730, 440] width 249 height 82
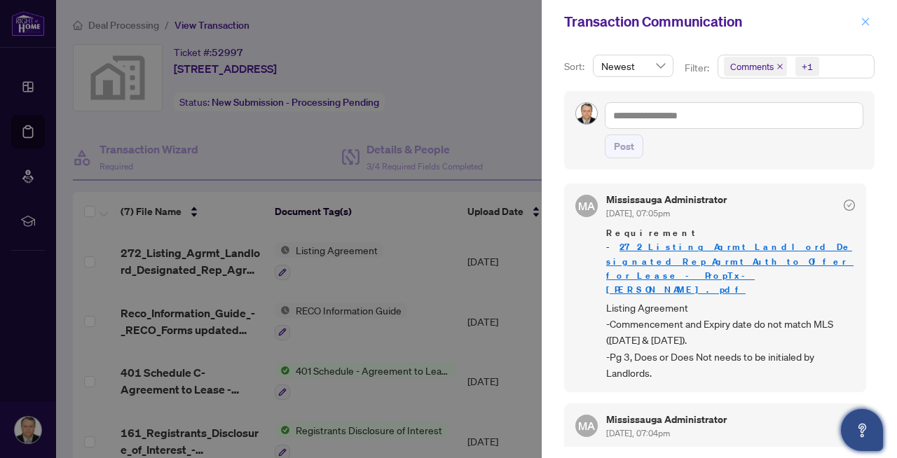
click at [859, 21] on button "button" at bounding box center [865, 21] width 18 height 17
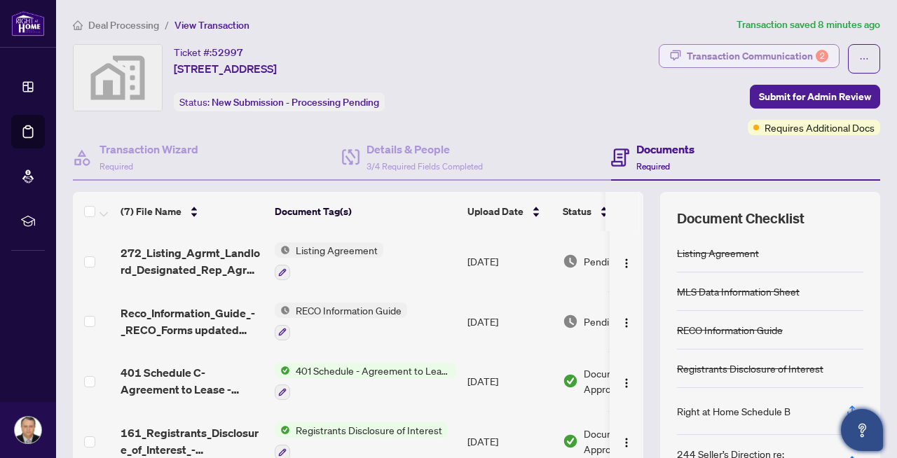
click at [814, 56] on div "Transaction Communication 2" at bounding box center [758, 56] width 142 height 22
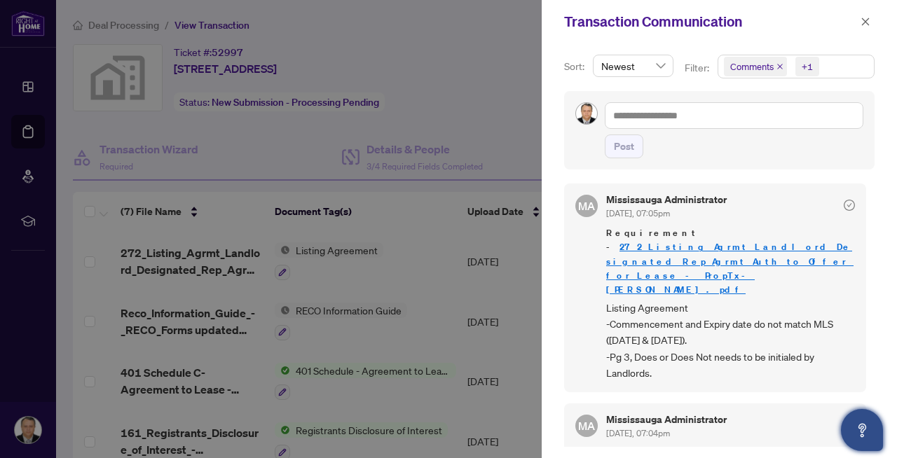
click at [804, 70] on div "+1" at bounding box center [807, 67] width 11 height 14
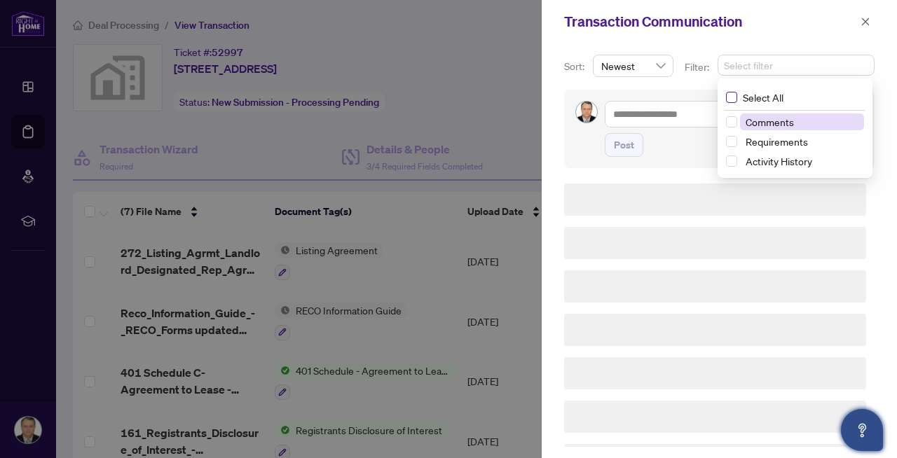
scroll to position [1, 0]
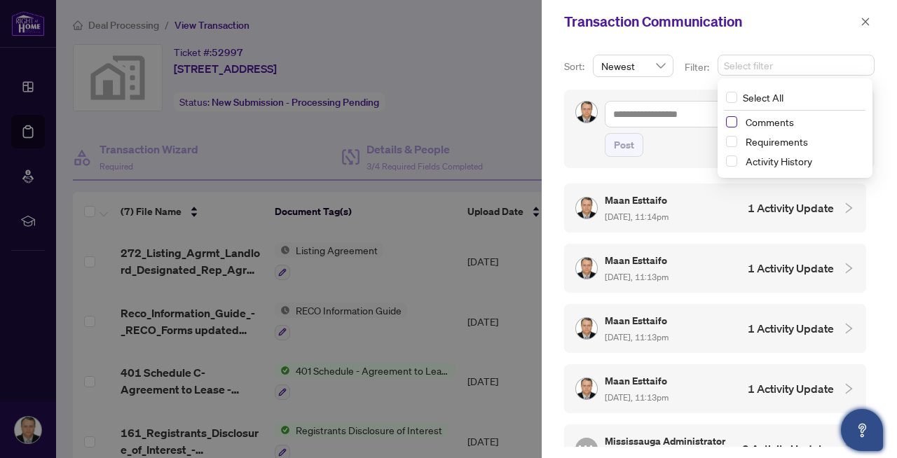
click at [730, 124] on span "Select Comments" at bounding box center [731, 121] width 11 height 11
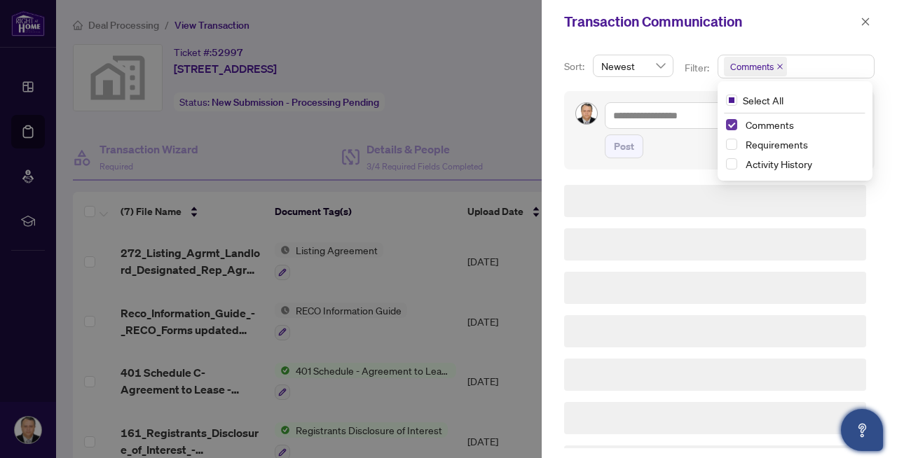
scroll to position [3, 0]
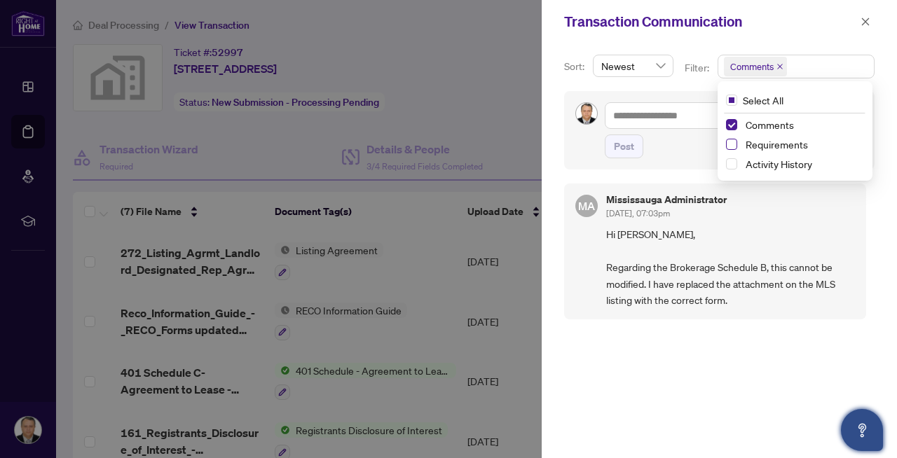
click at [730, 145] on span "Select Requirements" at bounding box center [731, 144] width 11 height 11
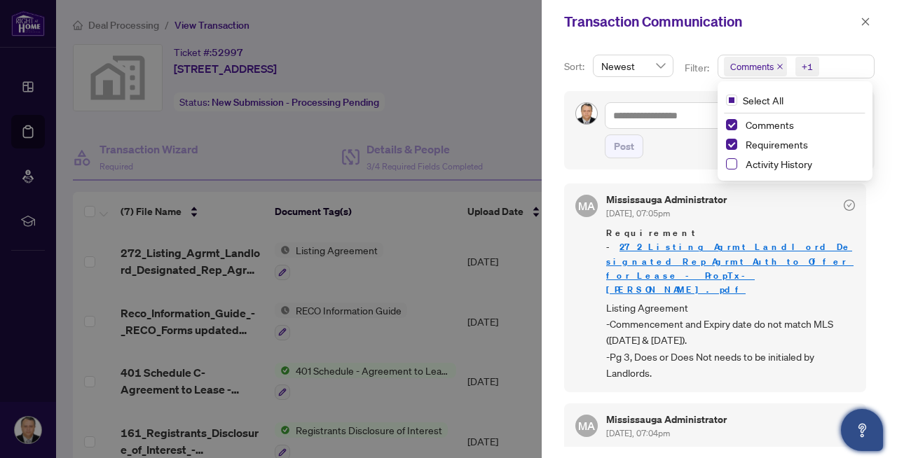
click at [729, 167] on span "Select Activity History" at bounding box center [731, 163] width 11 height 11
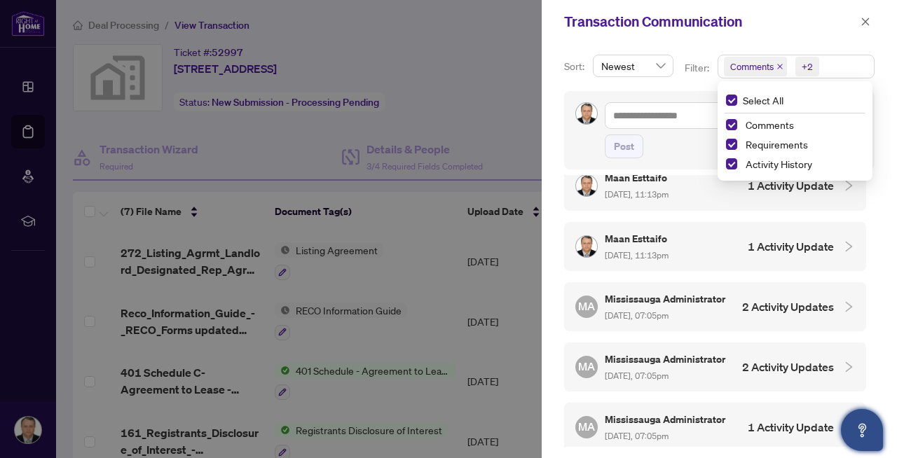
scroll to position [151, 0]
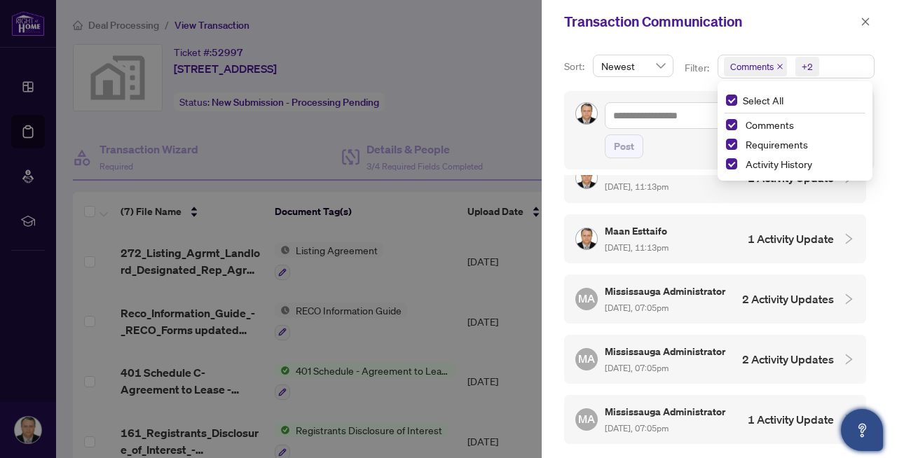
click at [788, 294] on h4 "2 Activity Updates" at bounding box center [788, 299] width 92 height 17
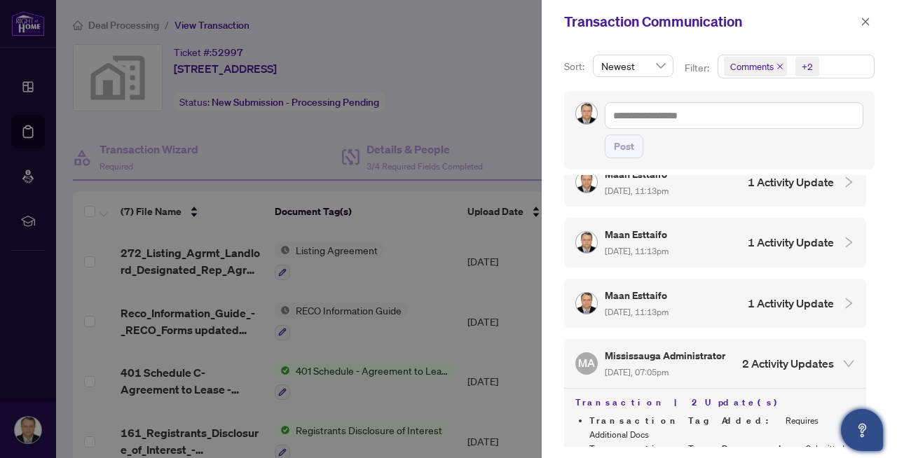
scroll to position [0, 0]
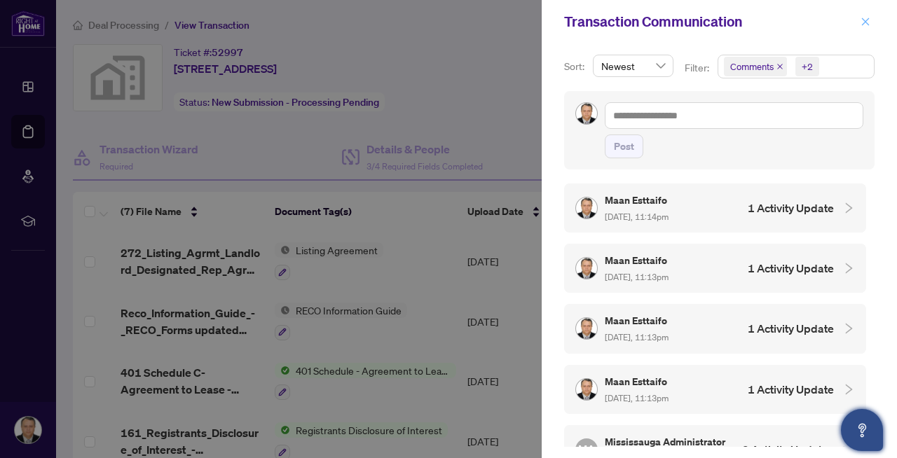
click at [865, 26] on icon "close" at bounding box center [865, 22] width 10 height 10
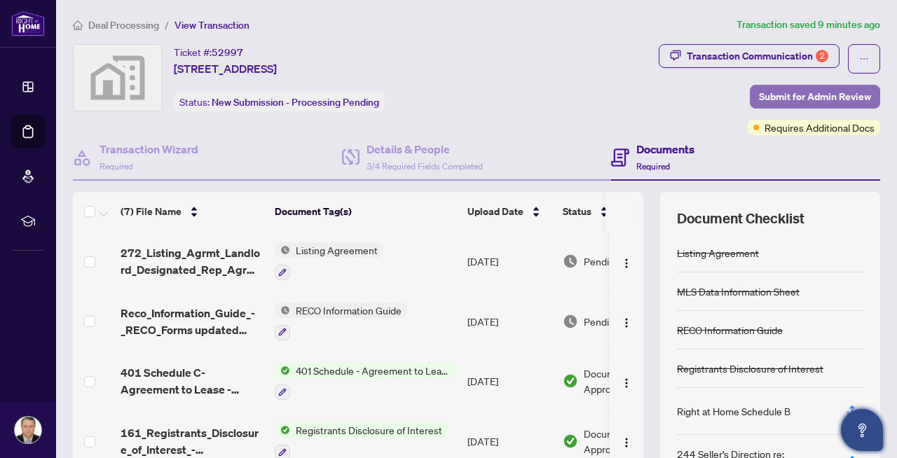
click at [792, 94] on span "Submit for Admin Review" at bounding box center [815, 96] width 112 height 22
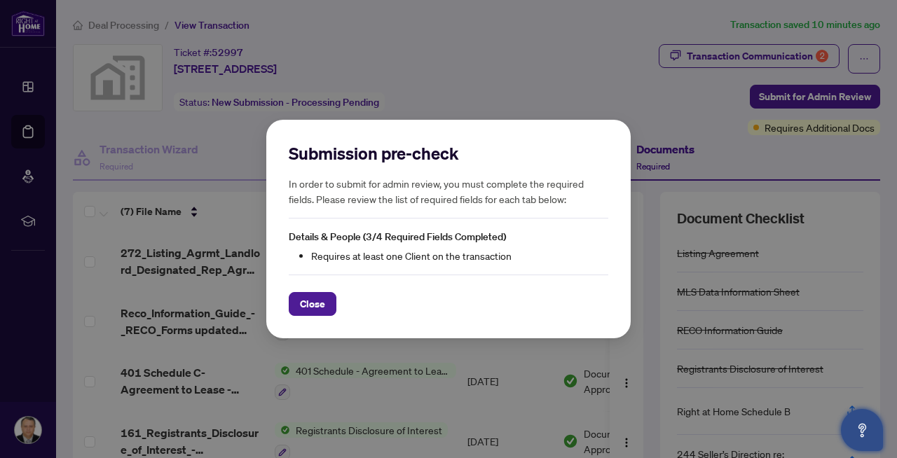
click at [310, 338] on div "Submission pre-check In order to submit for admin review, you must complete the…" at bounding box center [448, 229] width 364 height 219
click at [310, 312] on span "Close" at bounding box center [312, 304] width 25 height 22
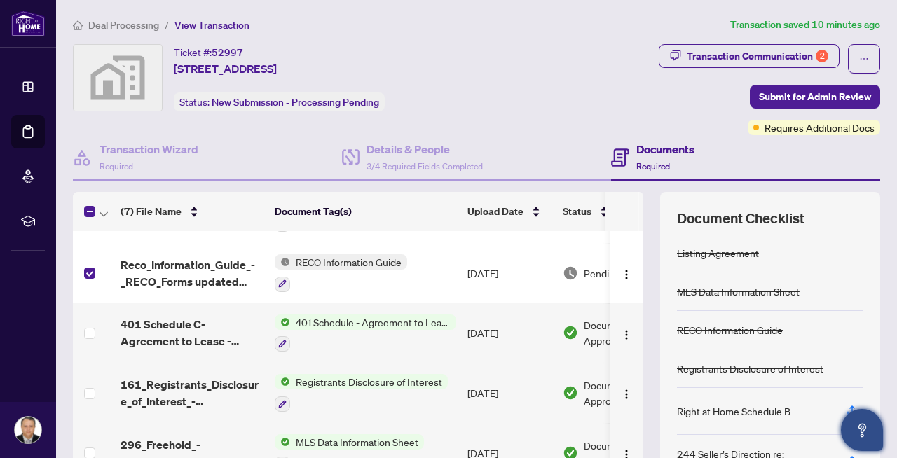
scroll to position [48, 0]
click at [790, 92] on span "Submit for Admin Review" at bounding box center [815, 96] width 112 height 22
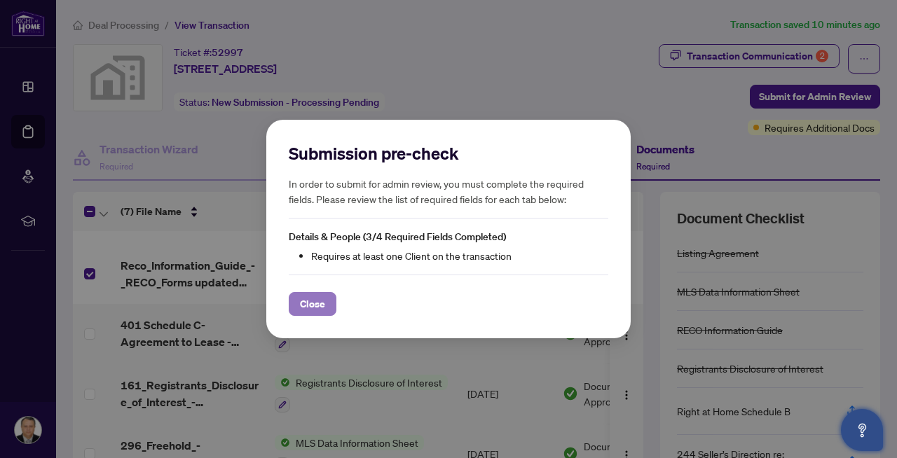
click at [310, 301] on span "Close" at bounding box center [312, 304] width 25 height 22
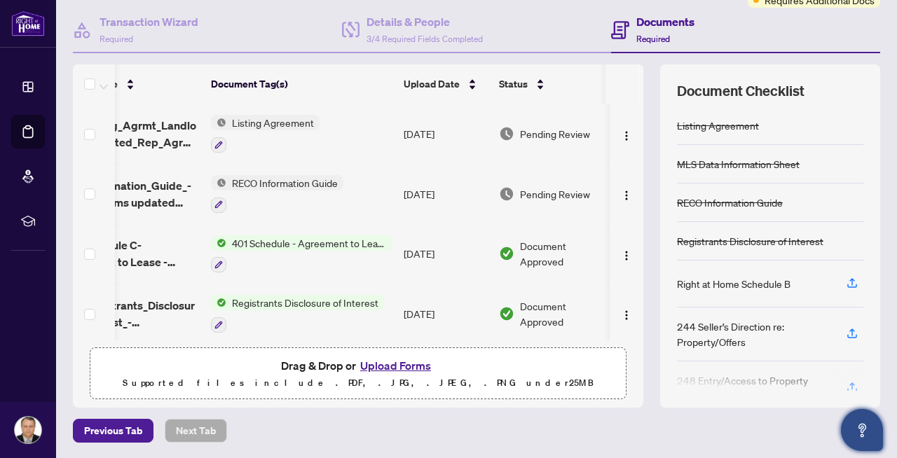
scroll to position [0, 71]
click at [626, 135] on img "button" at bounding box center [626, 135] width 11 height 11
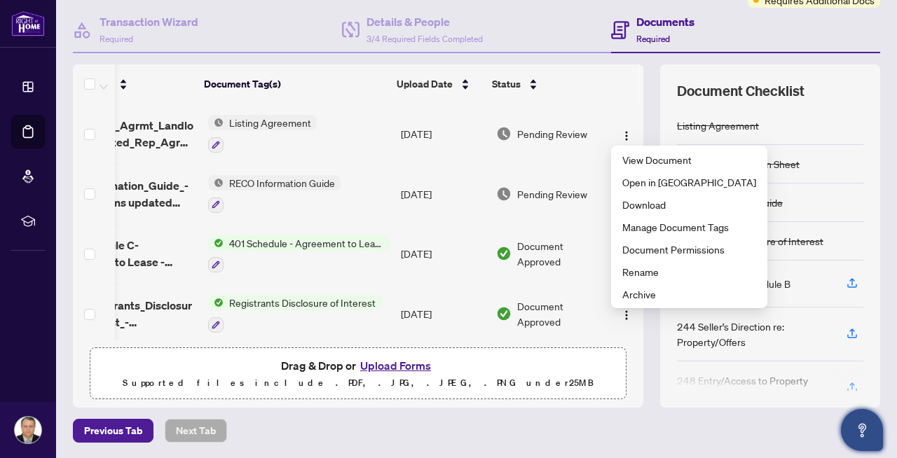
click at [609, 101] on th at bounding box center [622, 83] width 34 height 39
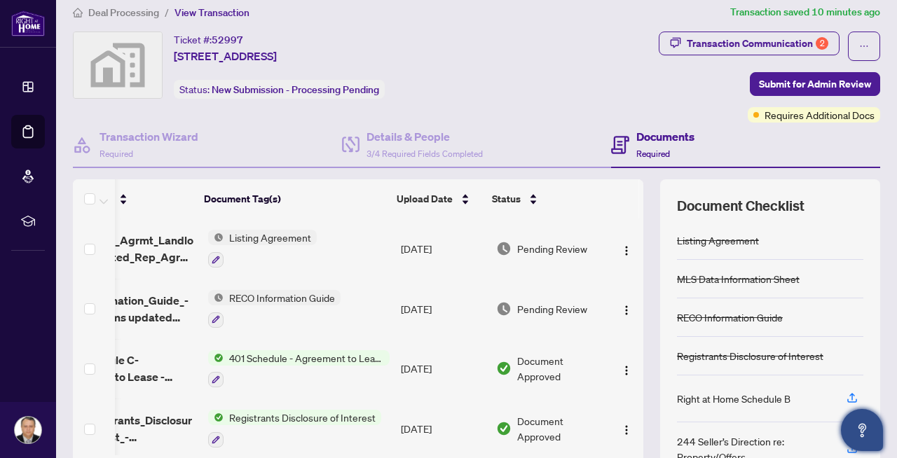
scroll to position [0, 0]
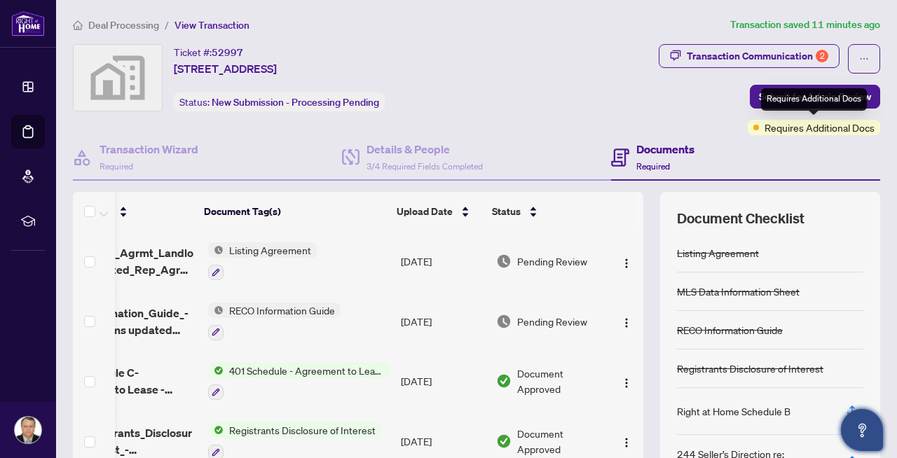
click at [813, 124] on span "Requires Additional Docs" at bounding box center [819, 127] width 110 height 15
click at [754, 125] on span at bounding box center [756, 128] width 6 height 6
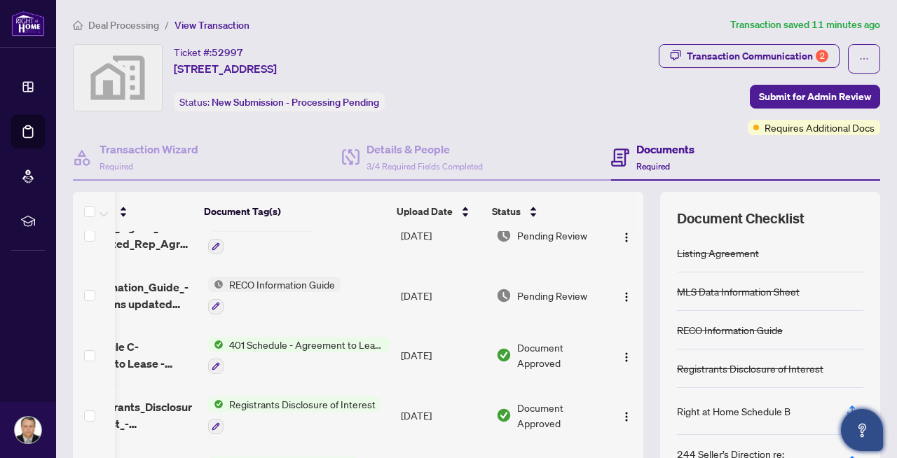
scroll to position [27, 71]
click at [621, 291] on img "button" at bounding box center [626, 296] width 11 height 11
click at [518, 268] on td "Pending Review" at bounding box center [549, 295] width 119 height 60
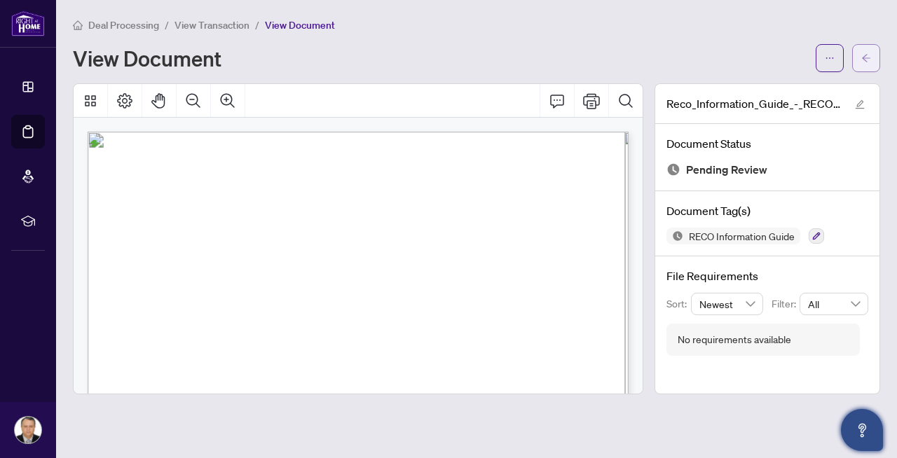
click at [859, 57] on button "button" at bounding box center [866, 58] width 28 height 28
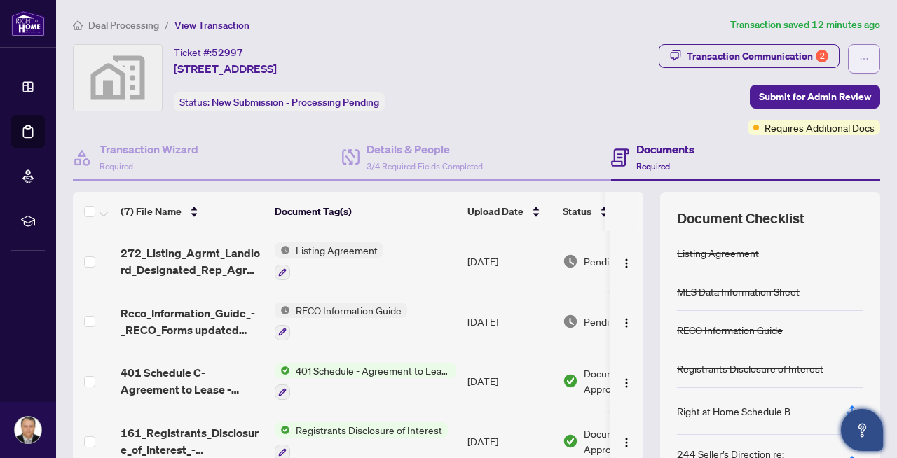
click at [864, 68] on span "button" at bounding box center [864, 59] width 10 height 22
click at [758, 53] on div "Transaction Communication 2" at bounding box center [758, 56] width 142 height 22
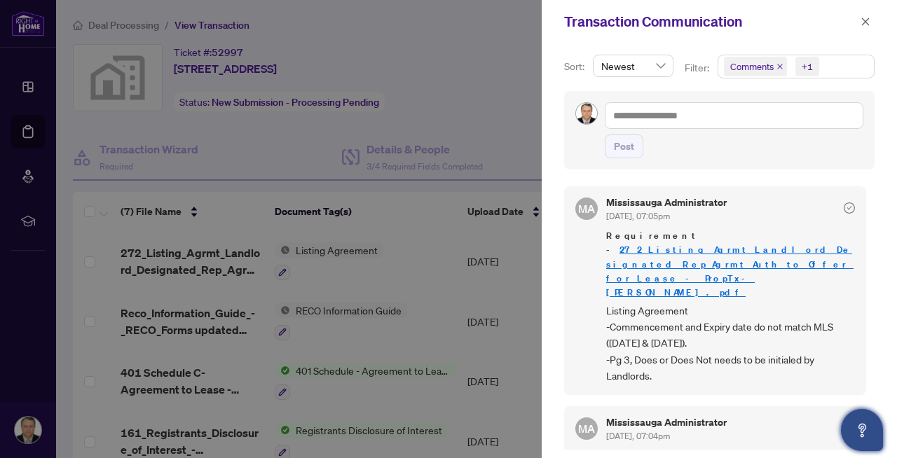
scroll to position [3, 0]
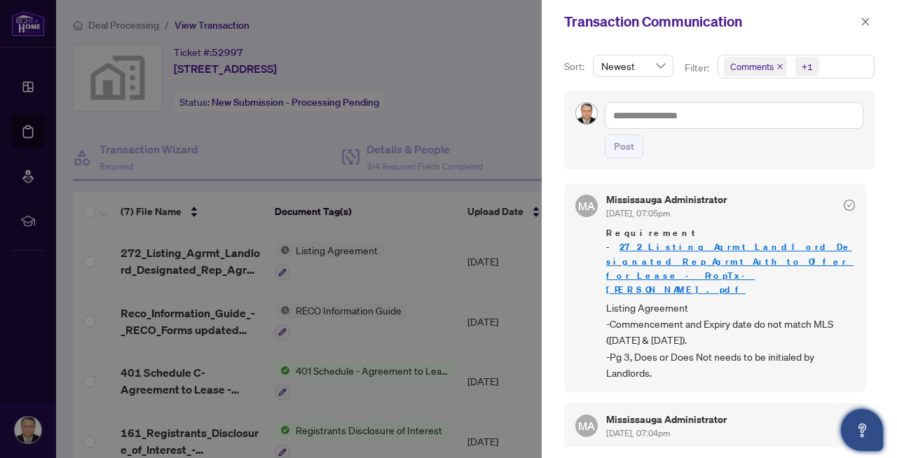
click at [844, 205] on icon "check-circle" at bounding box center [849, 205] width 11 height 11
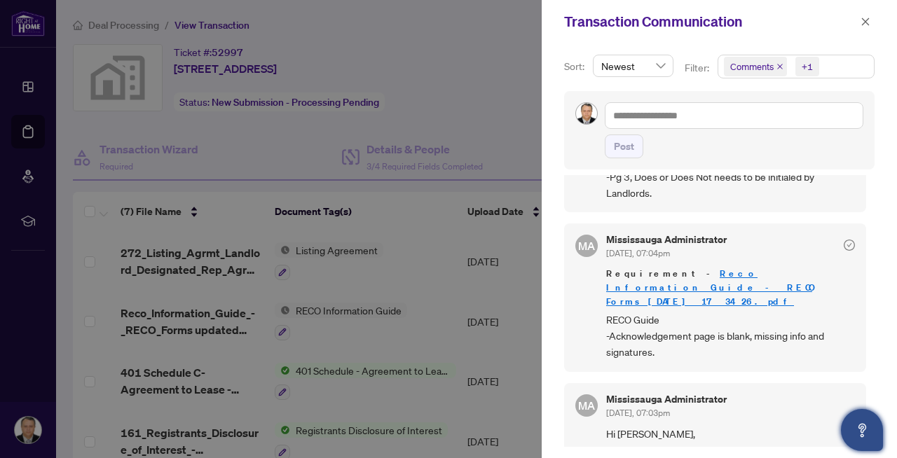
scroll to position [207, 0]
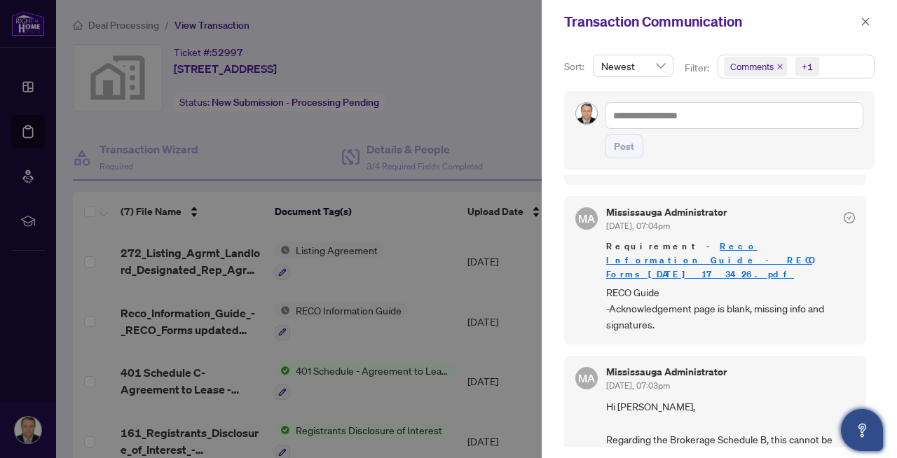
click at [645, 399] on span "Hi Maan, Regarding the Brokerage Schedule B, this cannot be modified. I have re…" at bounding box center [730, 440] width 249 height 82
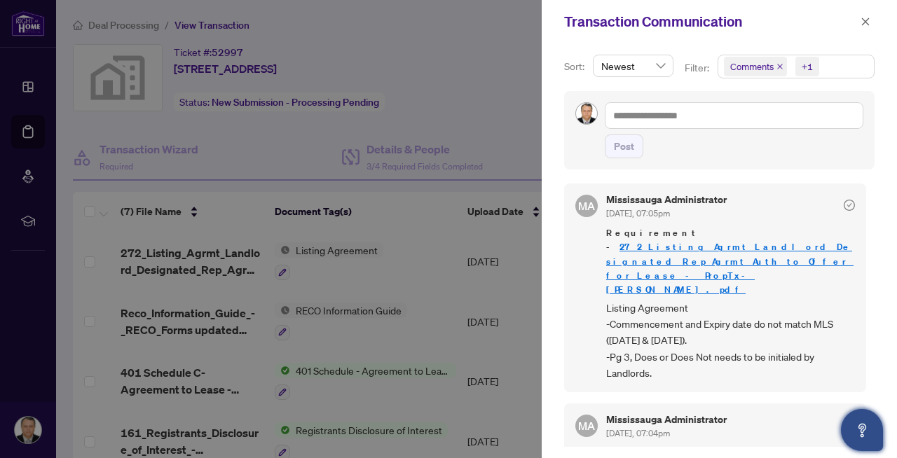
scroll to position [0, 0]
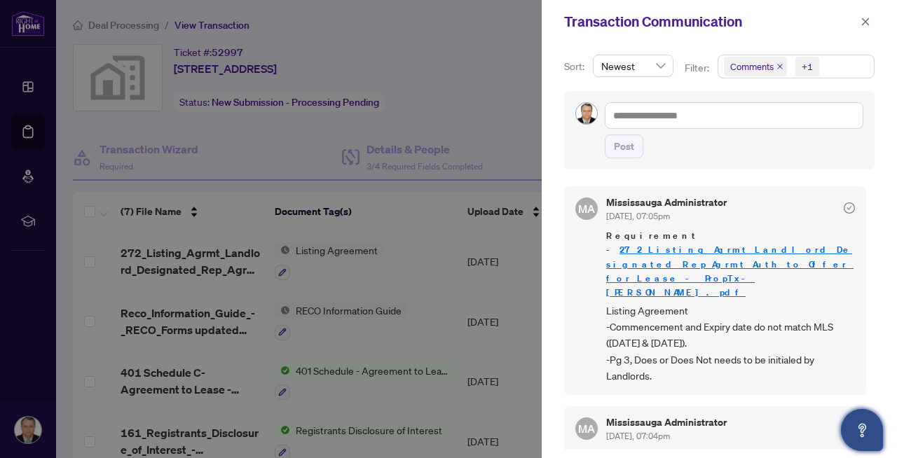
click at [868, 423] on icon "Open asap" at bounding box center [862, 431] width 18 height 18
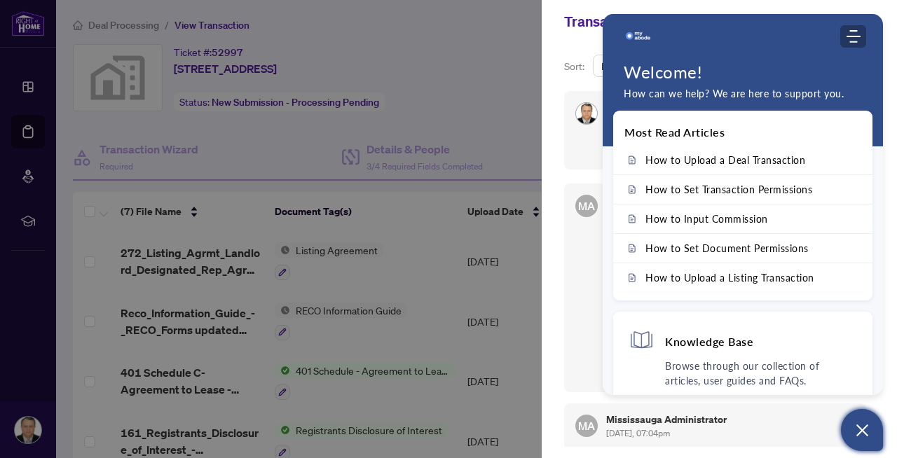
click at [854, 39] on icon "Modules Menu" at bounding box center [853, 36] width 14 height 14
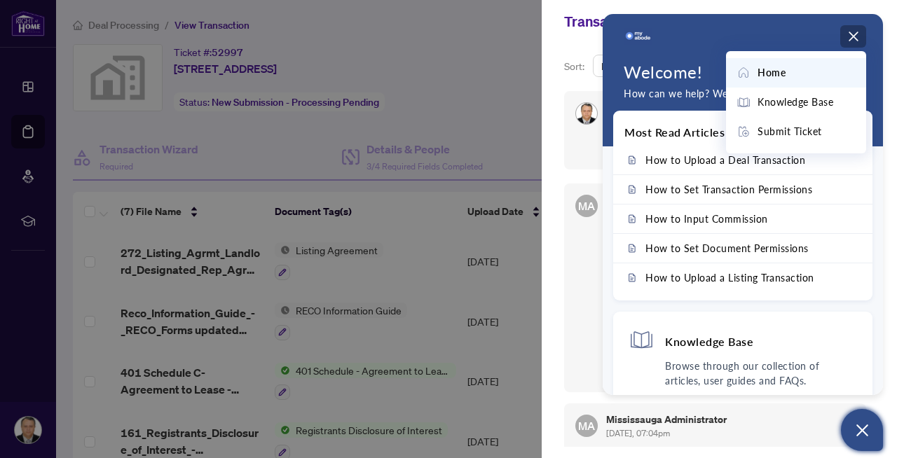
click at [849, 39] on use "Modules Menu" at bounding box center [853, 36] width 9 height 9
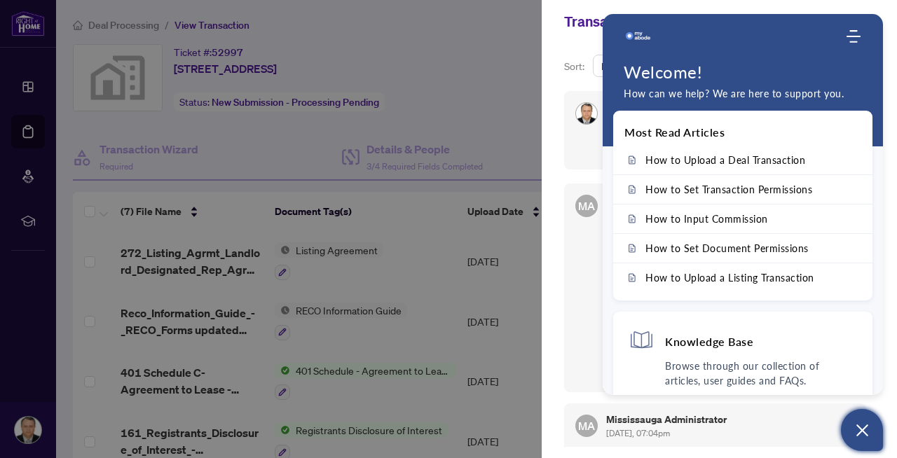
click at [864, 430] on icon "Open asap" at bounding box center [862, 431] width 18 height 18
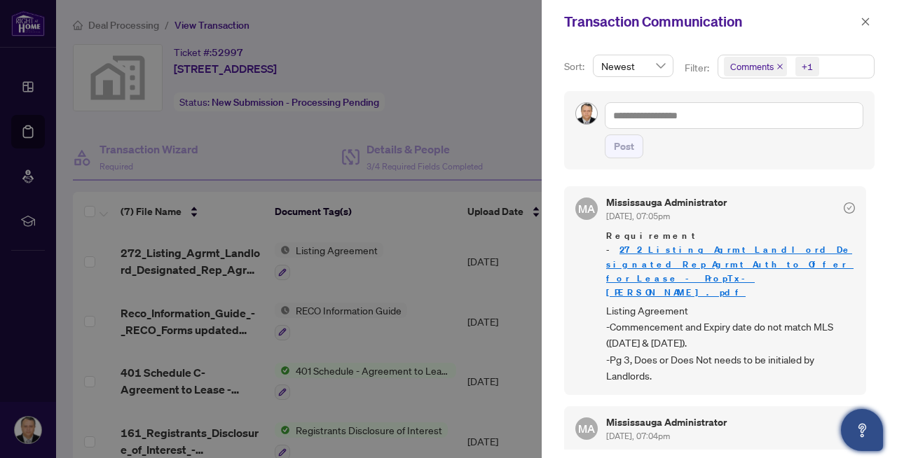
click at [778, 66] on icon "close" at bounding box center [779, 66] width 7 height 7
click at [793, 67] on icon "close" at bounding box center [792, 66] width 7 height 7
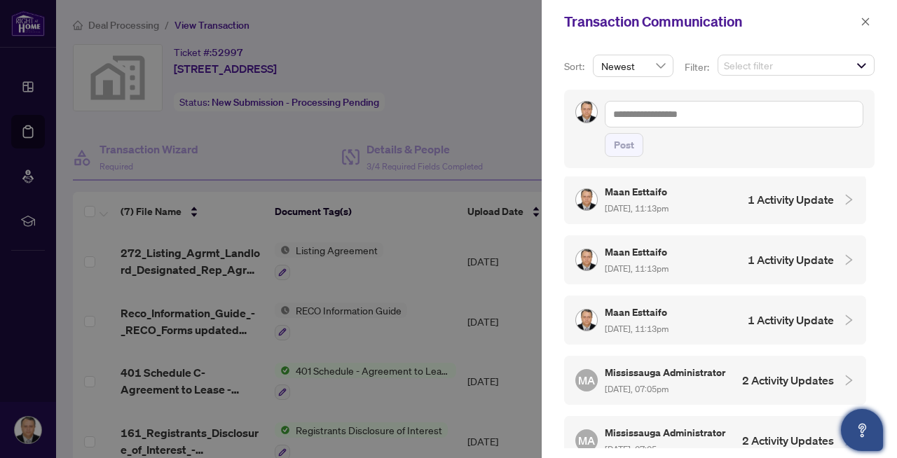
scroll to position [57, 0]
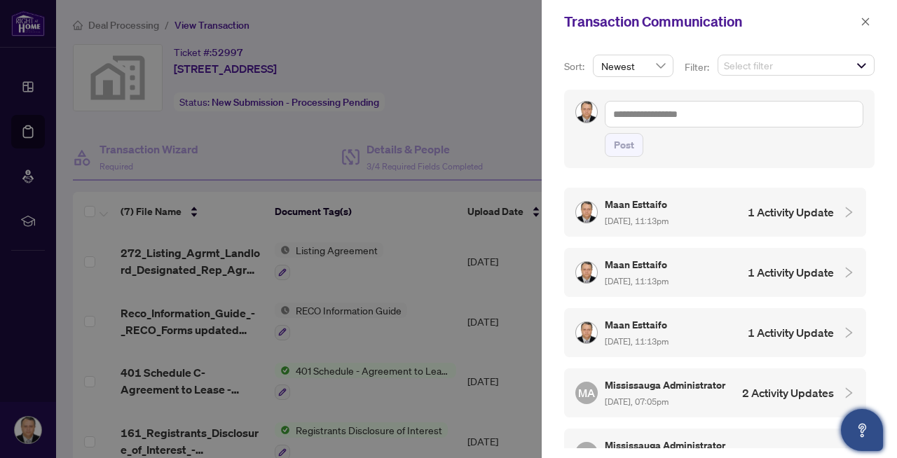
click at [748, 324] on h4 "1 Activity Update" at bounding box center [791, 332] width 86 height 17
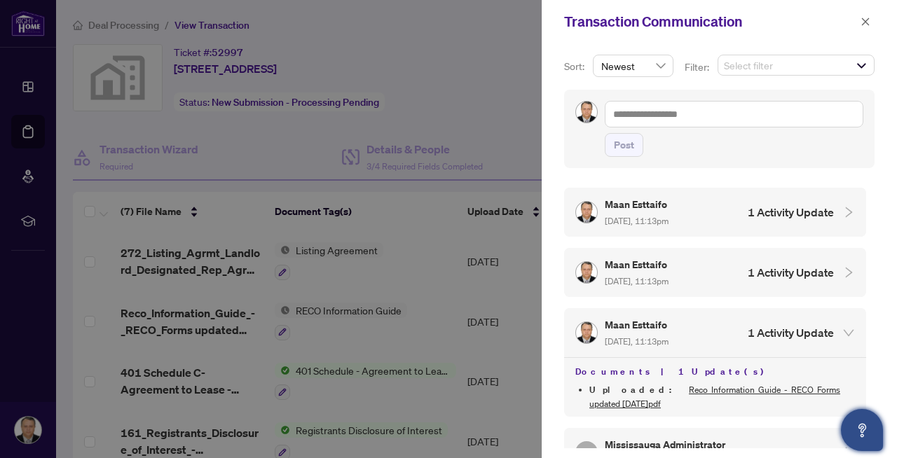
click at [771, 274] on h4 "1 Activity Update" at bounding box center [791, 272] width 86 height 17
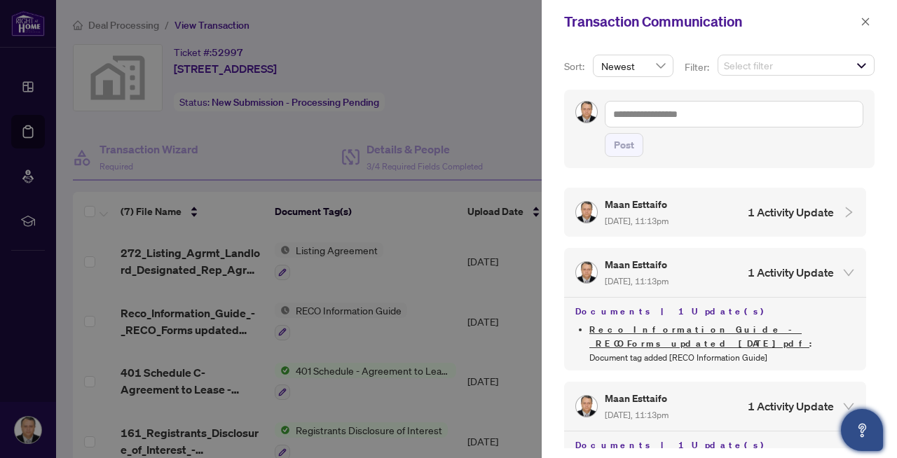
click at [776, 212] on h4 "1 Activity Update" at bounding box center [791, 212] width 86 height 17
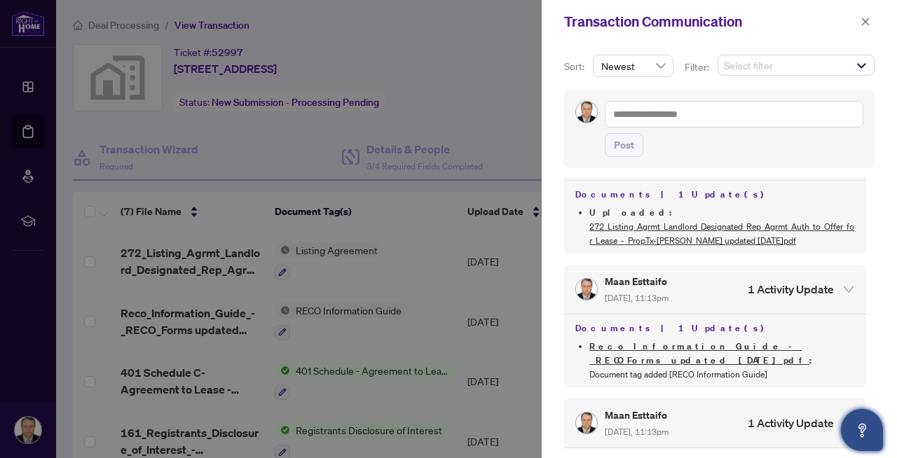
scroll to position [0, 0]
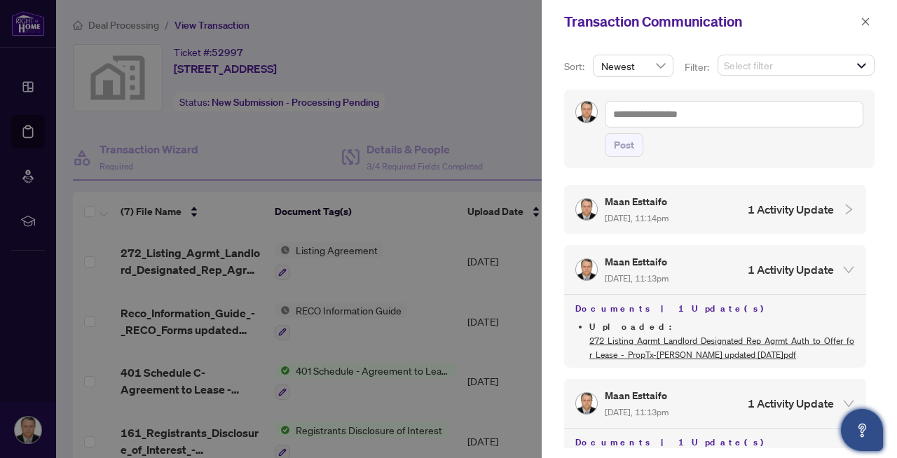
click at [790, 210] on h4 "1 Activity Update" at bounding box center [791, 209] width 86 height 17
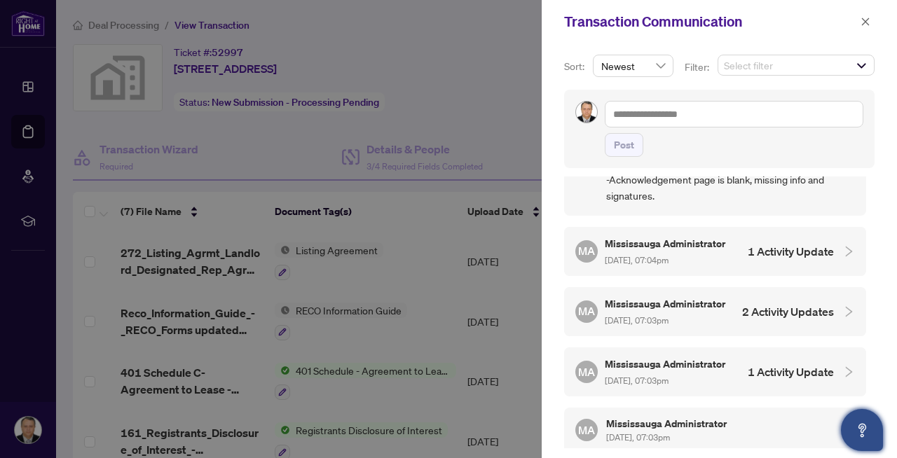
scroll to position [1139, 0]
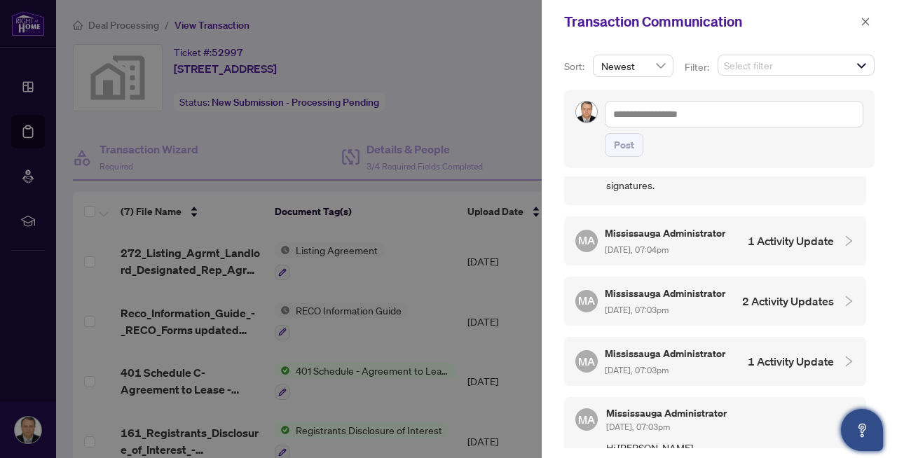
click at [449, 281] on div at bounding box center [448, 229] width 897 height 458
click at [864, 22] on icon "close" at bounding box center [866, 22] width 8 height 8
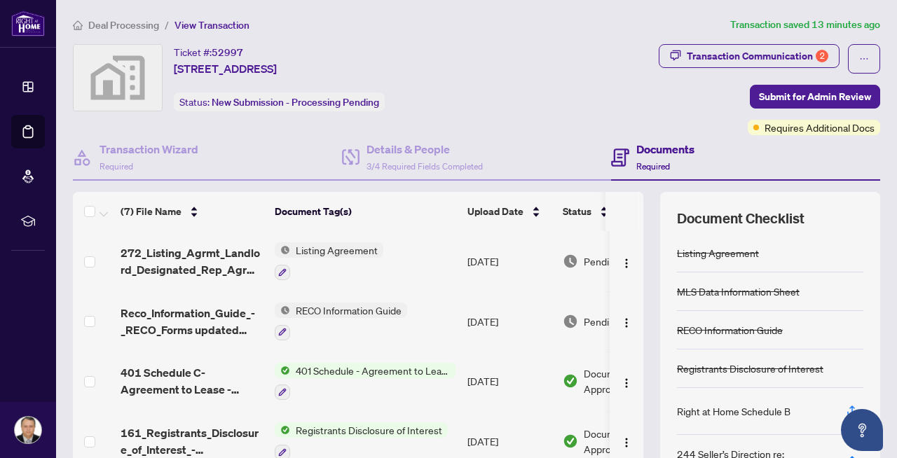
click at [306, 245] on span "Listing Agreement" at bounding box center [336, 249] width 93 height 15
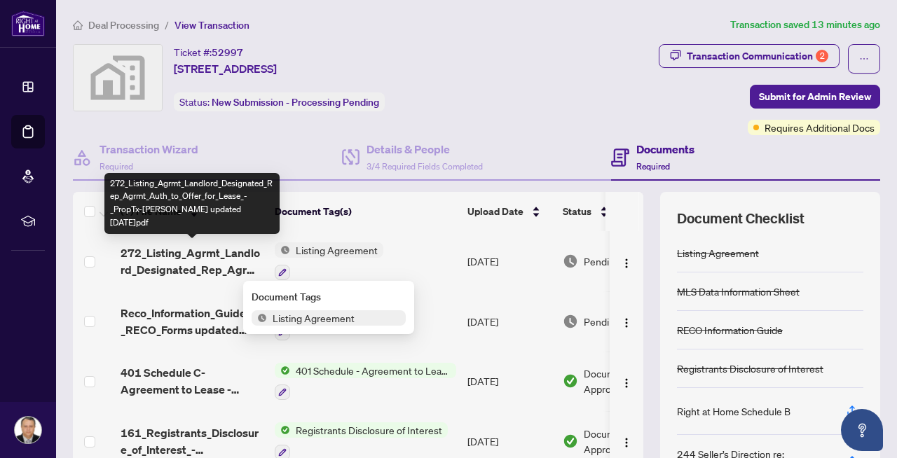
click at [235, 245] on span "272_Listing_Agrmt_Landlord_Designated_Rep_Agrmt_Auth_to_Offer_for_Lease_-_PropT…" at bounding box center [192, 262] width 143 height 34
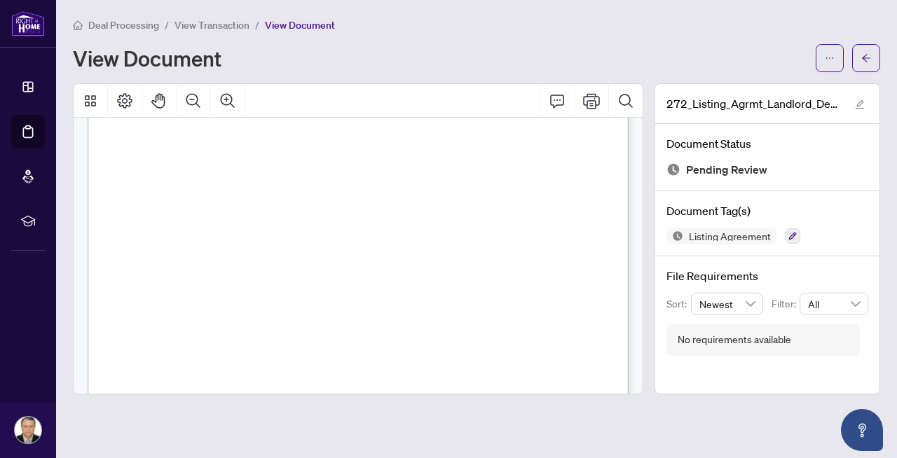
scroll to position [2966, 0]
